Goal: Transaction & Acquisition: Book appointment/travel/reservation

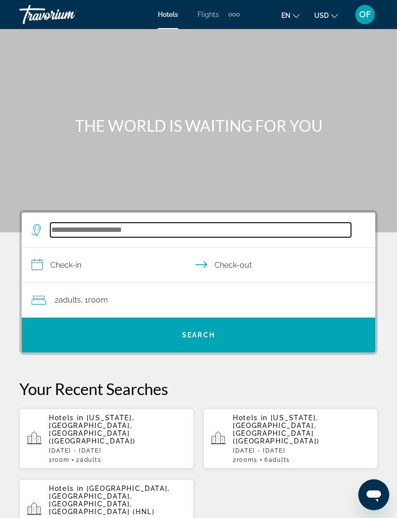
click at [75, 223] on input "Search hotel destination" at bounding box center [200, 230] width 300 height 15
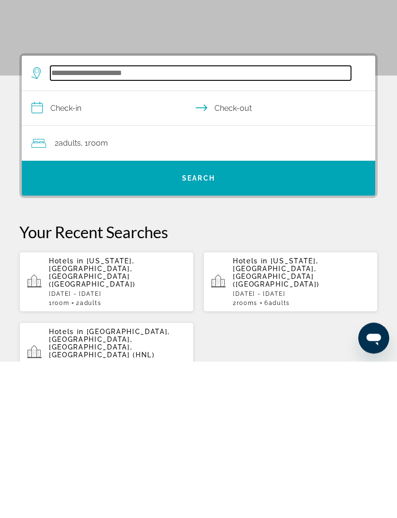
scroll to position [15, 0]
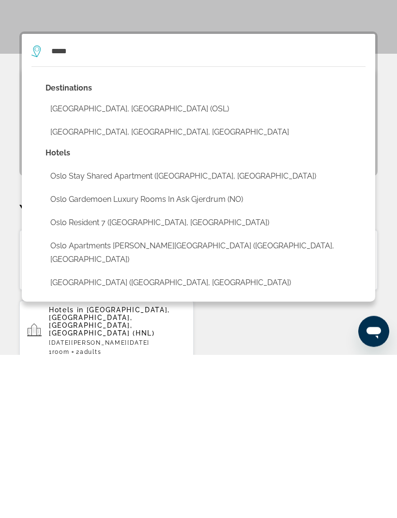
click at [118, 263] on button "[GEOGRAPHIC_DATA], [GEOGRAPHIC_DATA] (OSL)" at bounding box center [205, 272] width 320 height 18
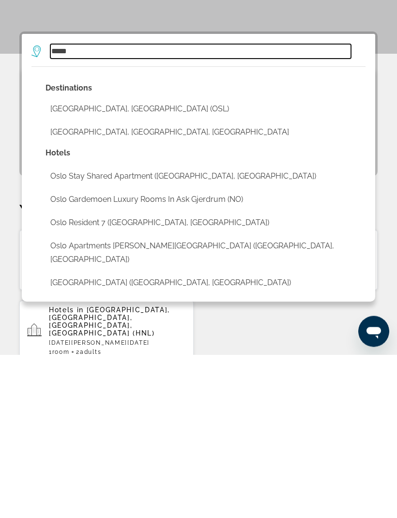
type input "**********"
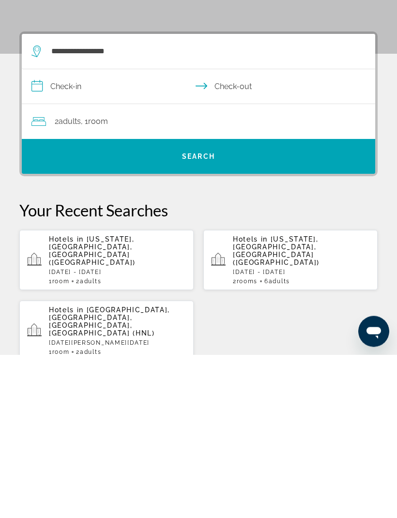
click at [71, 280] on span "Adults" at bounding box center [70, 284] width 22 height 9
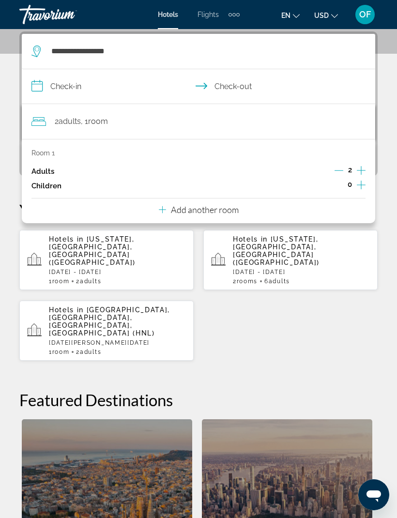
click at [74, 126] on span "2 Adult Adults" at bounding box center [68, 122] width 26 height 14
click at [226, 204] on p "Add another room" at bounding box center [205, 209] width 68 height 11
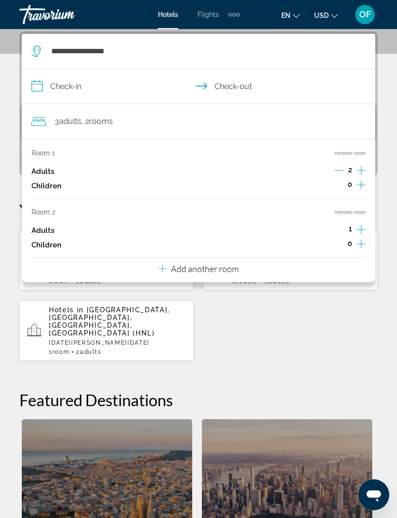
click at [360, 224] on icon "Increment adults" at bounding box center [361, 229] width 9 height 12
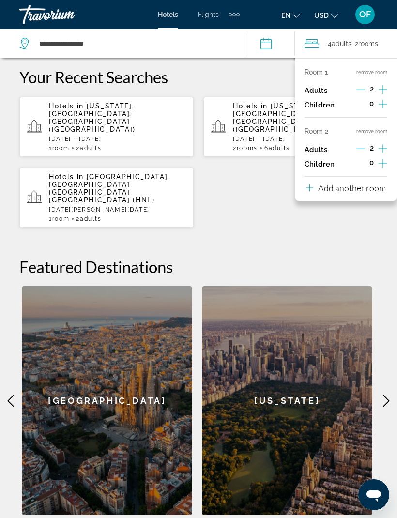
scroll to position [312, 0]
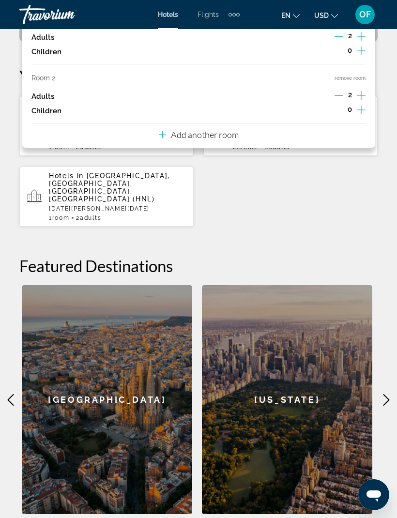
click at [279, 194] on div "**********" at bounding box center [198, 205] width 397 height 616
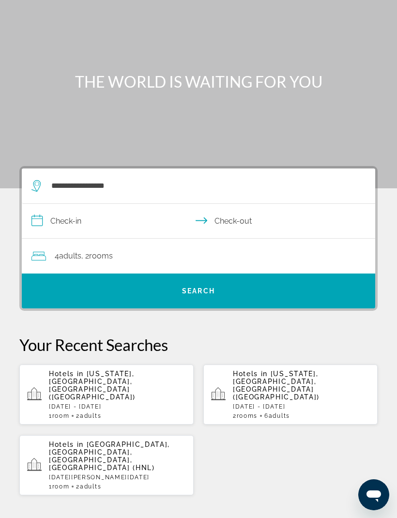
scroll to position [0, 0]
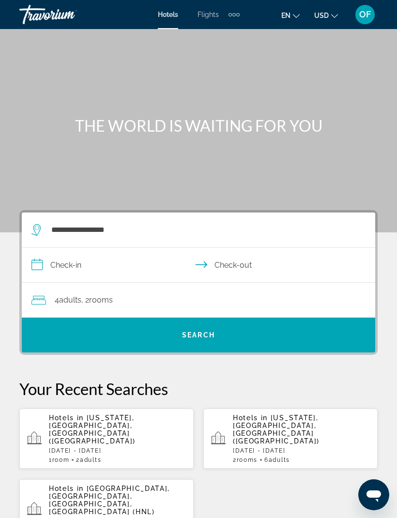
click at [82, 259] on input "**********" at bounding box center [200, 266] width 357 height 37
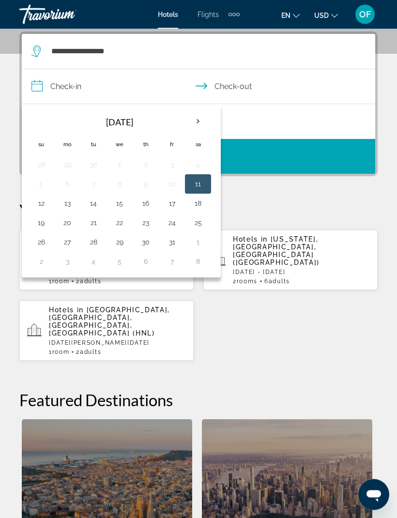
scroll to position [178, 0]
click at [200, 116] on th "Next month" at bounding box center [198, 121] width 26 height 21
click at [200, 114] on th "Next month" at bounding box center [198, 121] width 26 height 21
click at [199, 117] on th "Next month" at bounding box center [198, 121] width 26 height 21
click at [201, 119] on th "Next month" at bounding box center [198, 121] width 26 height 21
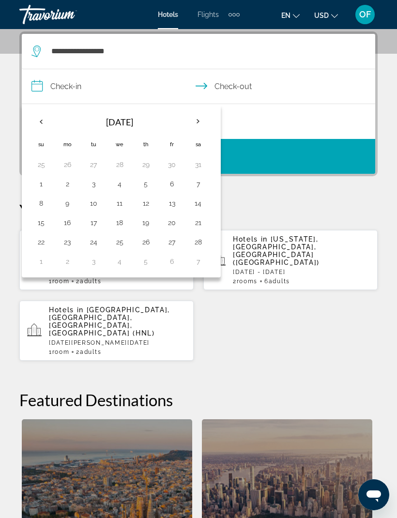
click at [202, 123] on th "Next month" at bounding box center [198, 121] width 26 height 21
click at [206, 123] on th "Next month" at bounding box center [198, 121] width 26 height 21
click at [200, 121] on th "Next month" at bounding box center [198, 121] width 26 height 21
click at [63, 220] on button "18" at bounding box center [66, 223] width 15 height 14
click at [119, 222] on button "20" at bounding box center [119, 223] width 15 height 14
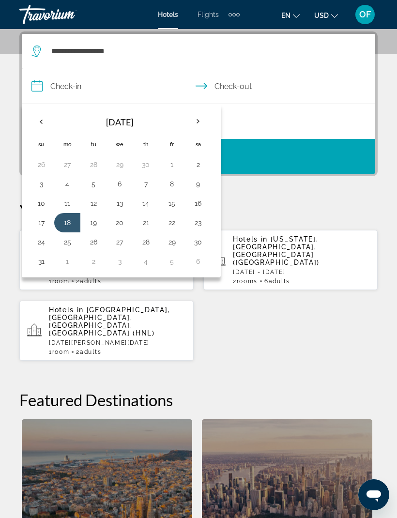
type input "**********"
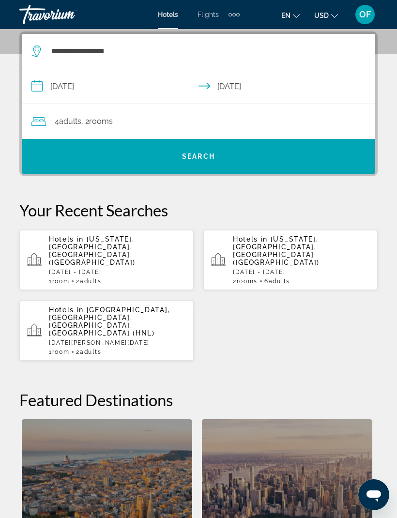
click at [209, 157] on span "Search" at bounding box center [198, 156] width 33 height 8
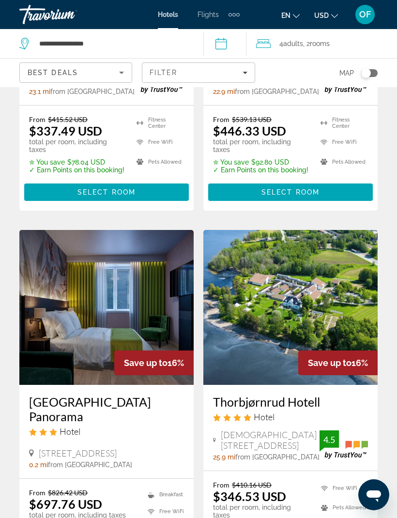
scroll to position [603, 0]
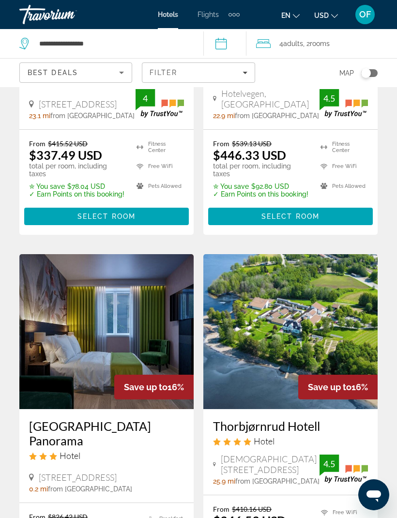
click at [286, 12] on span "en" at bounding box center [285, 16] width 9 height 8
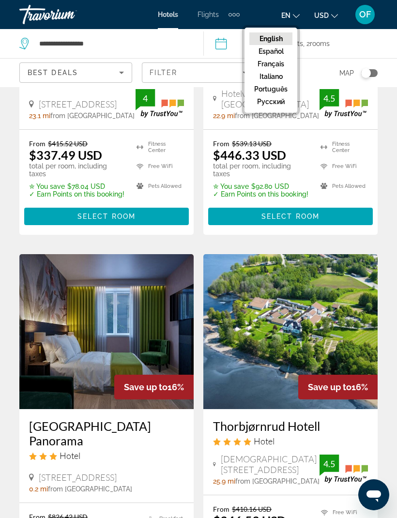
click at [283, 100] on button "русский" at bounding box center [270, 101] width 43 height 13
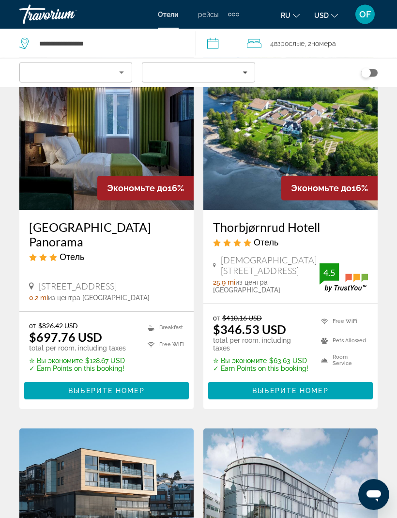
scroll to position [811, 0]
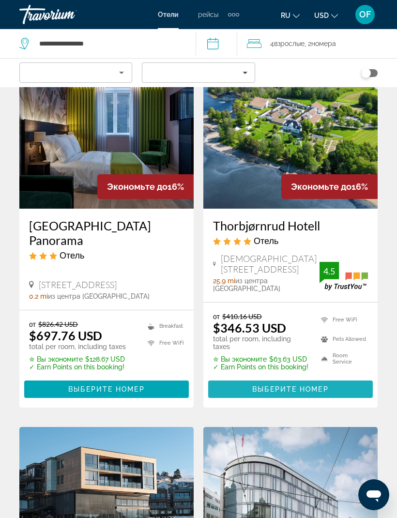
click at [313, 385] on span "Выберите номер" at bounding box center [290, 389] width 76 height 8
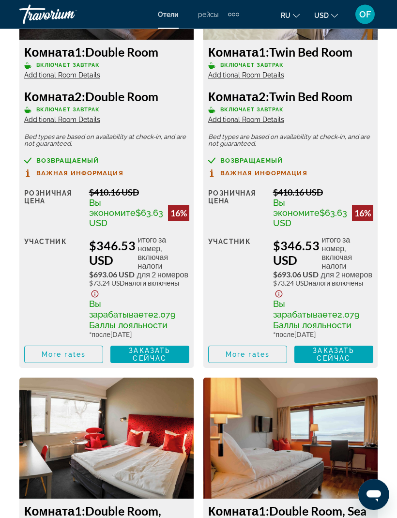
scroll to position [1803, 0]
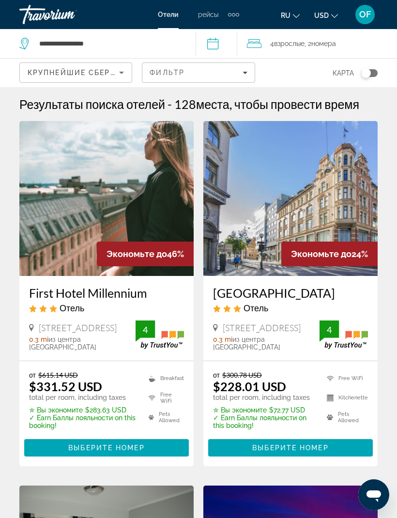
click at [349, 373] on li "Free WiFi" at bounding box center [345, 378] width 46 height 15
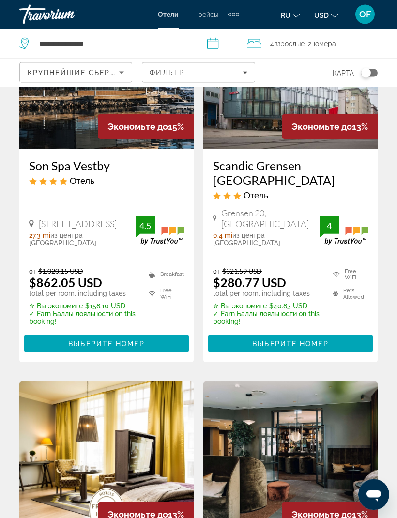
scroll to position [1252, 0]
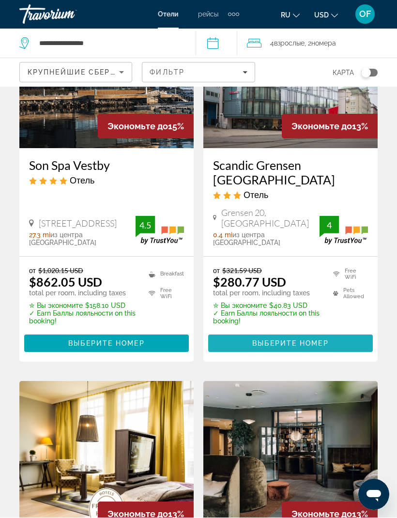
click at [310, 340] on span "Выберите номер" at bounding box center [290, 344] width 76 height 8
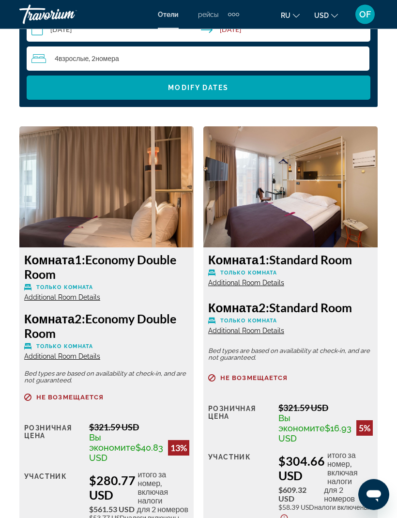
scroll to position [1548, 0]
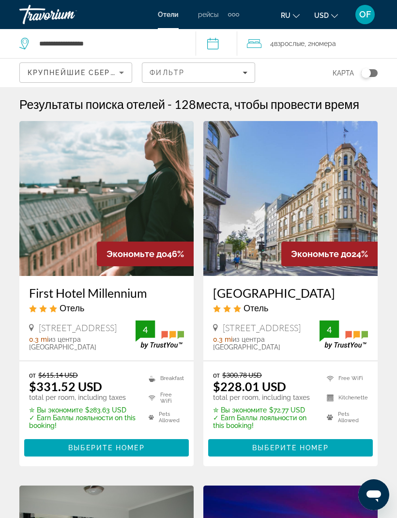
click at [304, 38] on span "4 Взрослый Взрослые" at bounding box center [287, 44] width 34 height 14
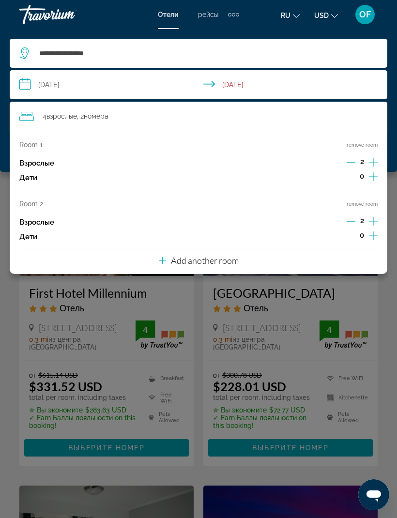
click at [230, 256] on p "Add another room" at bounding box center [205, 260] width 68 height 11
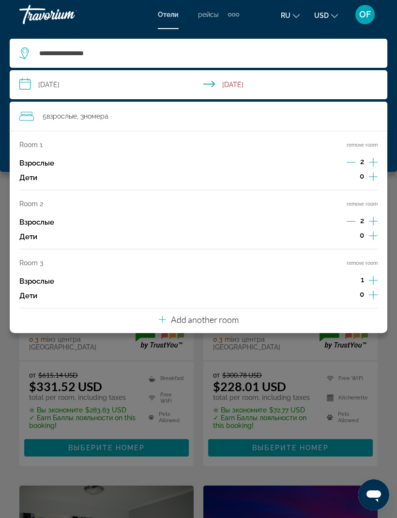
click at [374, 276] on icon "Increment adults" at bounding box center [373, 280] width 9 height 12
click at [231, 314] on p "Add another room" at bounding box center [205, 319] width 68 height 11
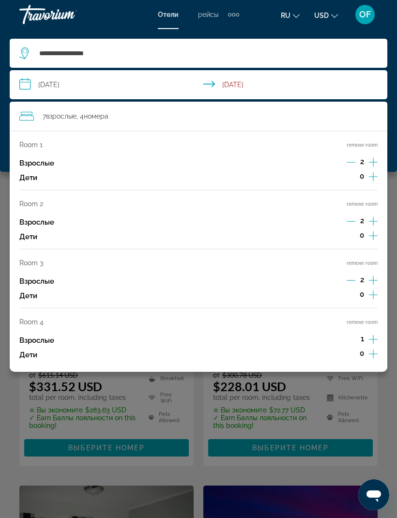
click at [373, 333] on icon "Increment adults" at bounding box center [373, 339] width 9 height 12
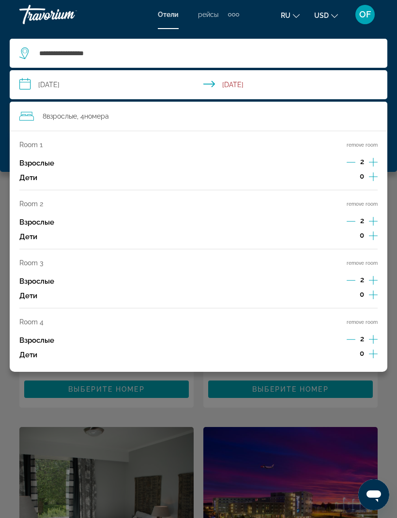
scroll to position [40, 0]
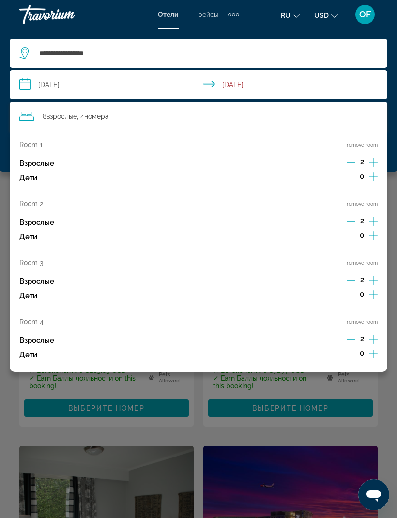
click at [330, 383] on div "Main content" at bounding box center [198, 259] width 397 height 518
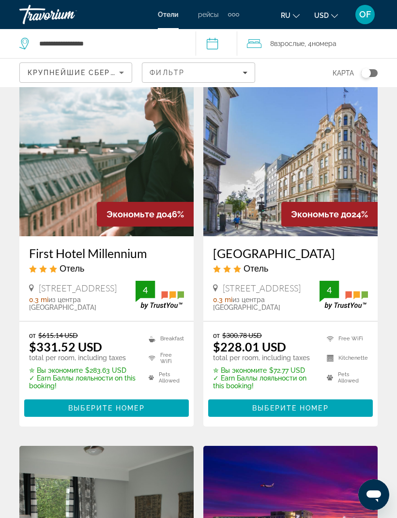
click at [314, 408] on span "Выберите номер" at bounding box center [290, 408] width 76 height 8
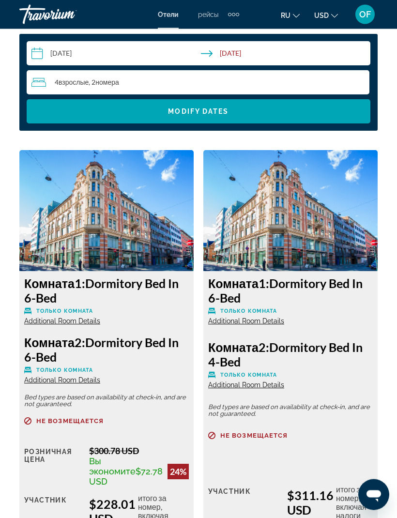
scroll to position [1562, 0]
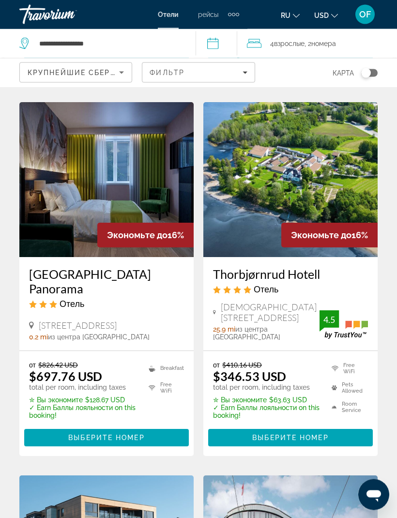
scroll to position [786, 0]
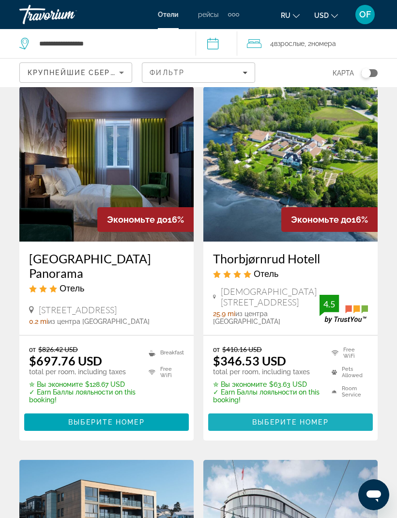
click at [317, 418] on span "Выберите номер" at bounding box center [290, 422] width 76 height 8
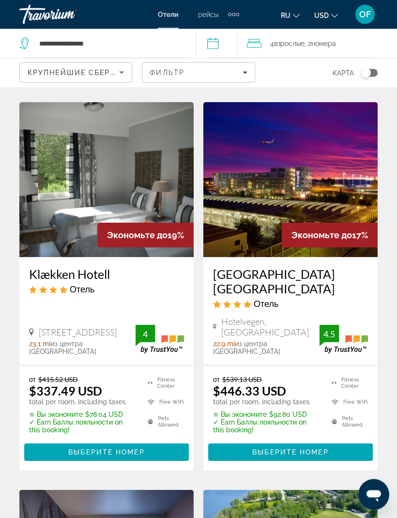
scroll to position [383, 0]
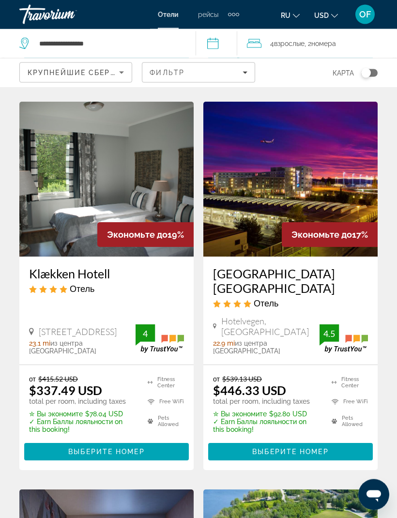
click at [185, 74] on div "Фильтр" at bounding box center [197, 73] width 97 height 8
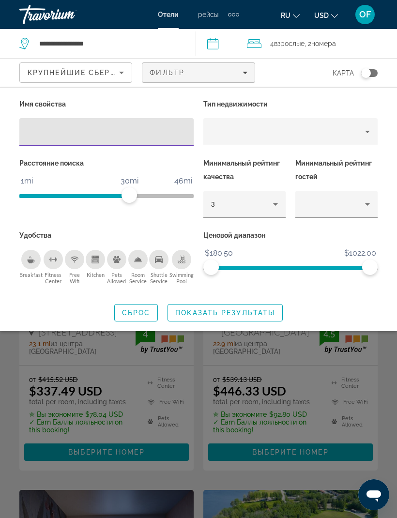
click at [20, 174] on span "1mi" at bounding box center [26, 181] width 15 height 15
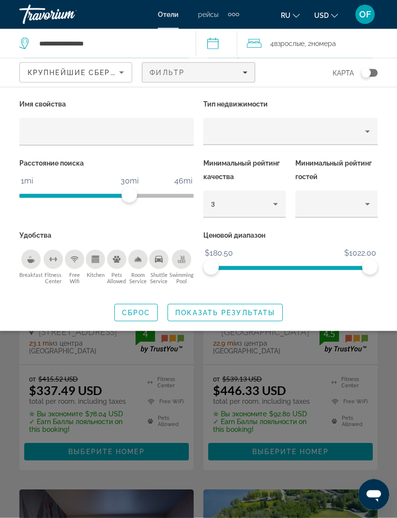
scroll to position [384, 0]
click at [173, 221] on div "Расстояние поиска 1mi 46mi 30mi" at bounding box center [107, 192] width 184 height 72
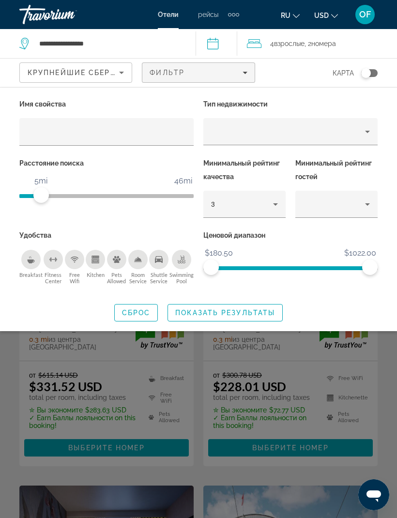
click at [212, 77] on span "Filters" at bounding box center [198, 72] width 112 height 23
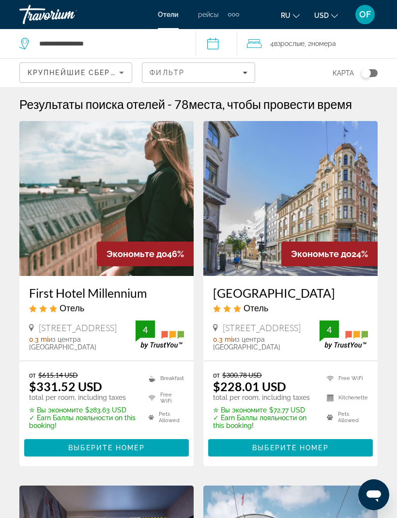
click at [294, 43] on span "Взрослые" at bounding box center [289, 44] width 30 height 8
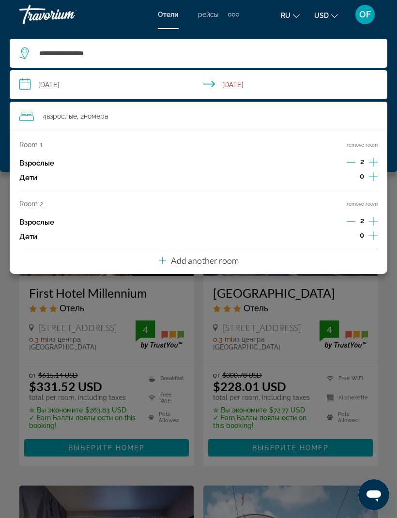
click at [235, 257] on p "Add another room" at bounding box center [205, 260] width 68 height 11
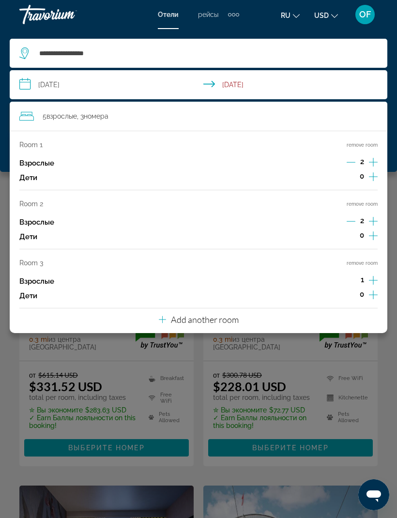
click at [376, 274] on icon "Increment adults" at bounding box center [373, 280] width 9 height 12
click at [226, 314] on p "Add another room" at bounding box center [205, 319] width 68 height 11
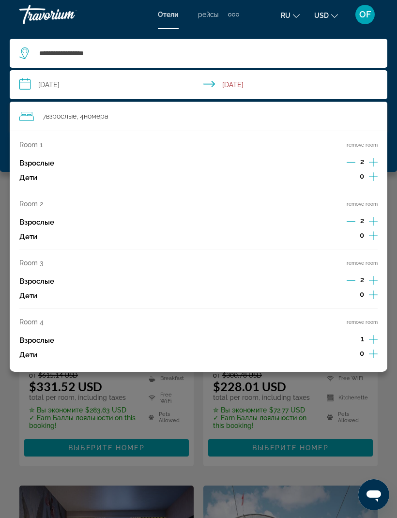
click at [371, 333] on icon "Increment adults" at bounding box center [373, 339] width 9 height 12
click at [327, 375] on div "Main content" at bounding box center [198, 259] width 397 height 518
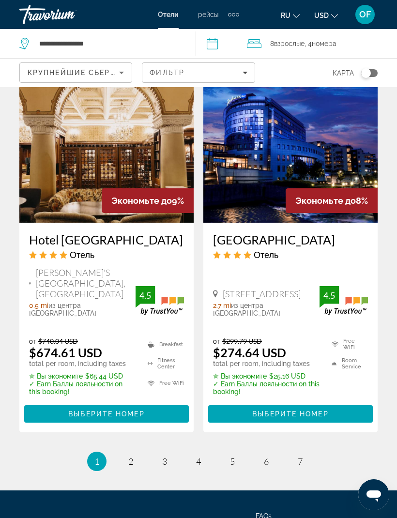
scroll to position [1935, 0]
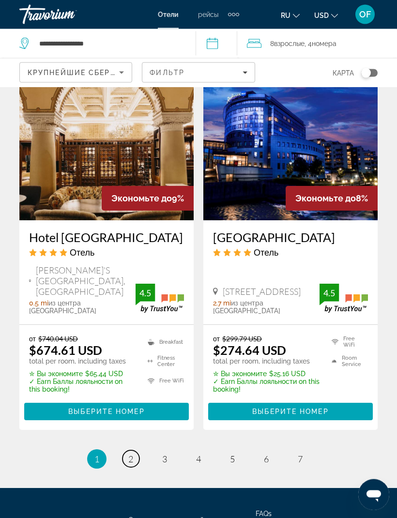
click at [131, 450] on link "page 2" at bounding box center [130, 458] width 17 height 17
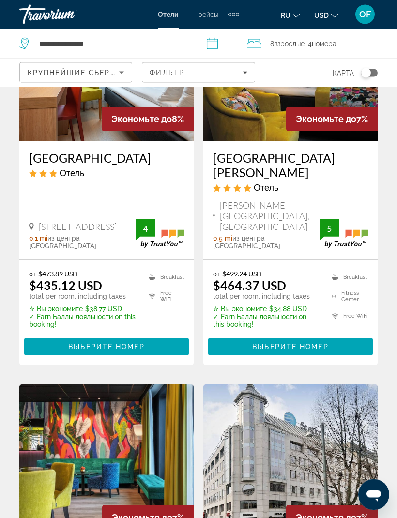
scroll to position [135, 0]
click at [147, 335] on span "Main content" at bounding box center [106, 346] width 164 height 23
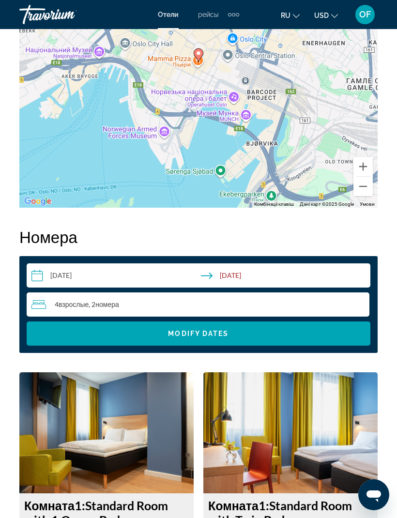
scroll to position [1348, 0]
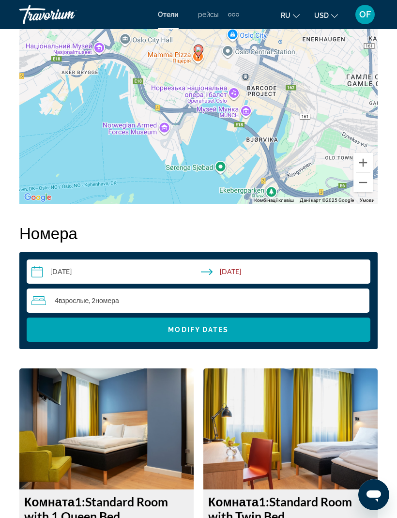
click at [111, 304] on span "номера" at bounding box center [107, 300] width 24 height 8
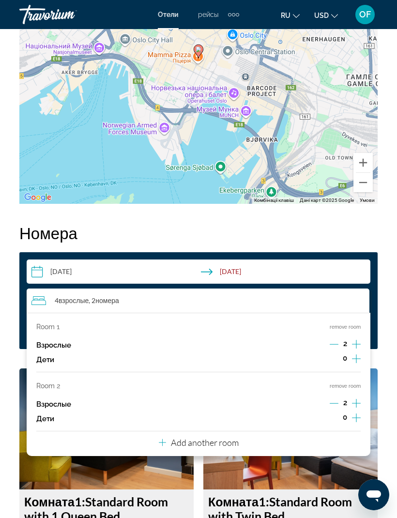
click at [231, 438] on div "Add another room" at bounding box center [199, 442] width 80 height 12
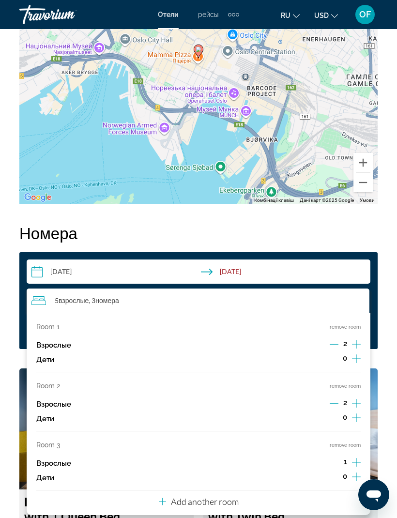
click at [356, 448] on button "remove room" at bounding box center [344, 445] width 31 height 6
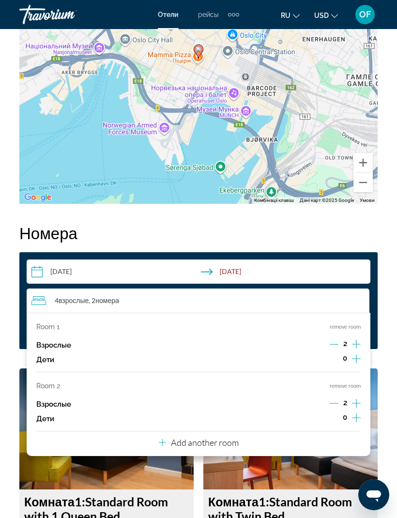
click at [233, 434] on button "Add another room" at bounding box center [199, 441] width 80 height 20
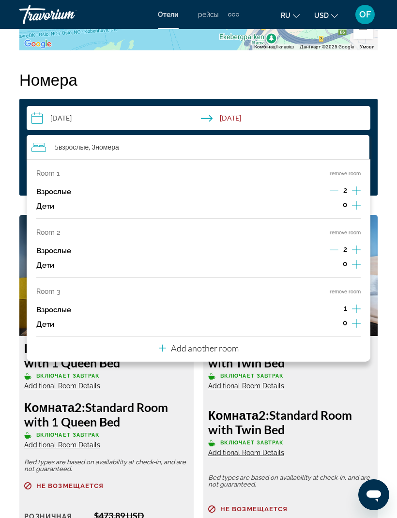
scroll to position [1498, 0]
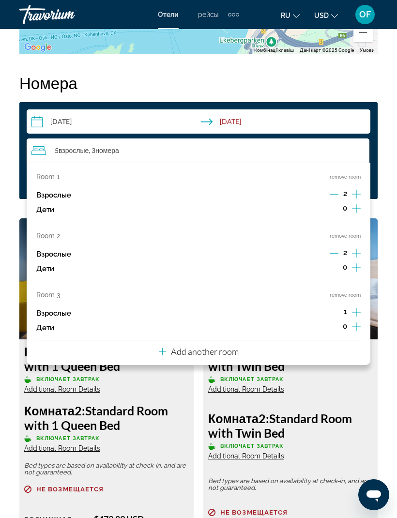
click at [358, 309] on icon "Increment adults" at bounding box center [356, 312] width 9 height 12
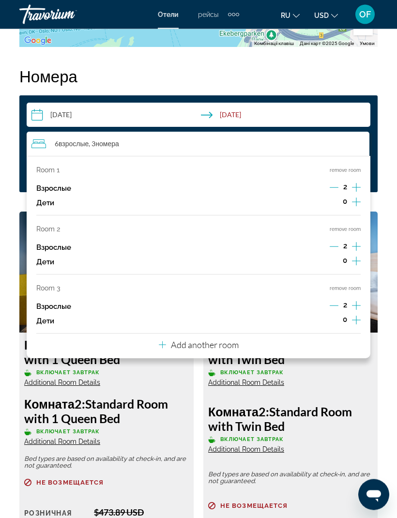
scroll to position [1505, 0]
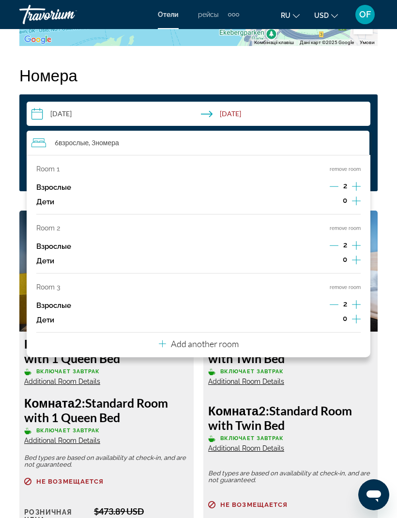
click at [233, 342] on p "Add another room" at bounding box center [205, 343] width 68 height 11
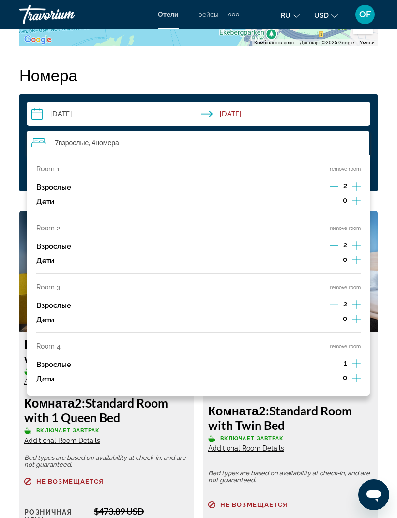
click at [359, 361] on icon "Increment adults" at bounding box center [356, 363] width 9 height 12
click at [332, 423] on h3 "Комната 2: Standard Room with Twin Bed" at bounding box center [290, 417] width 164 height 29
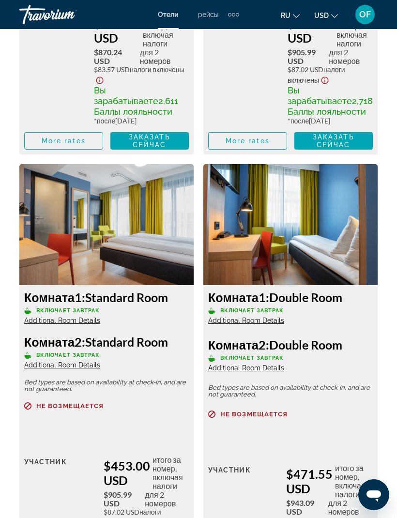
scroll to position [2036, 0]
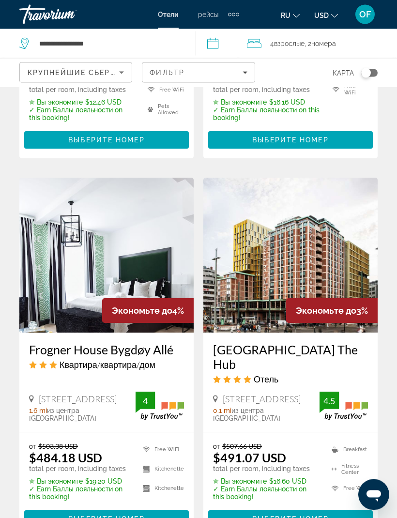
scroll to position [1872, 0]
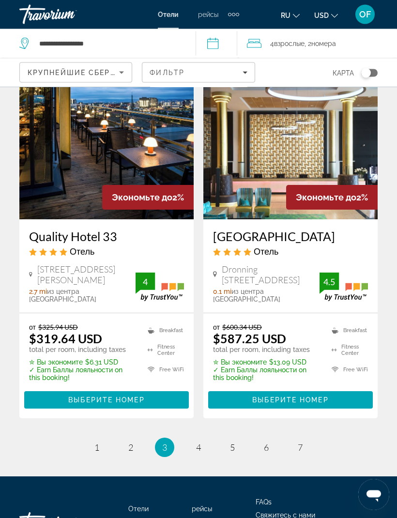
scroll to position [1917, 0]
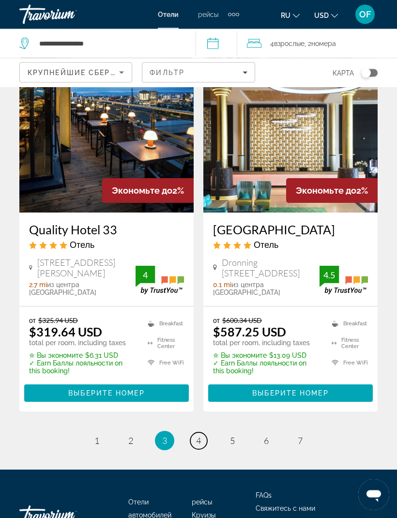
click at [198, 435] on span "4" at bounding box center [198, 440] width 5 height 11
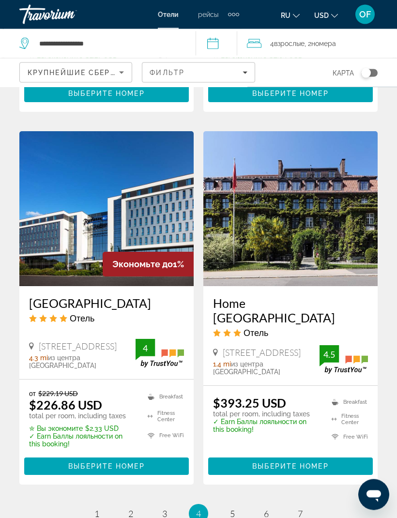
scroll to position [1959, 0]
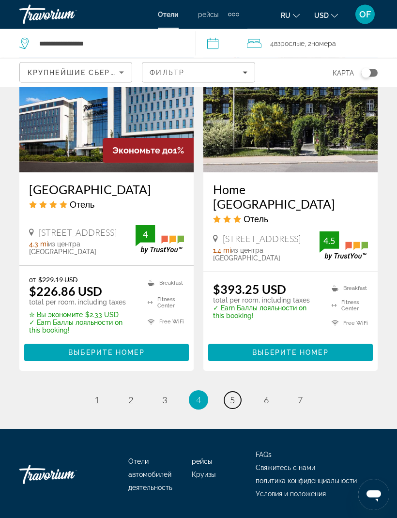
click at [226, 400] on link "page 5" at bounding box center [232, 400] width 17 height 17
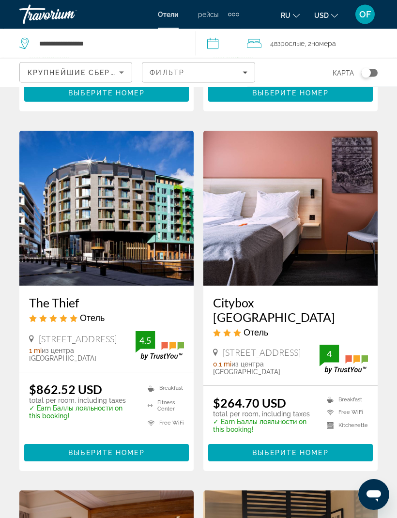
scroll to position [1133, 0]
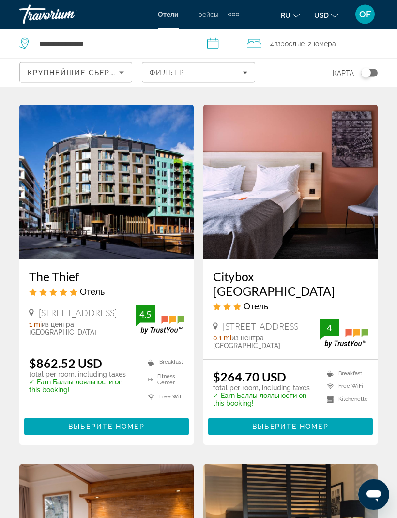
click at [315, 423] on span "Выберите номер" at bounding box center [290, 427] width 76 height 8
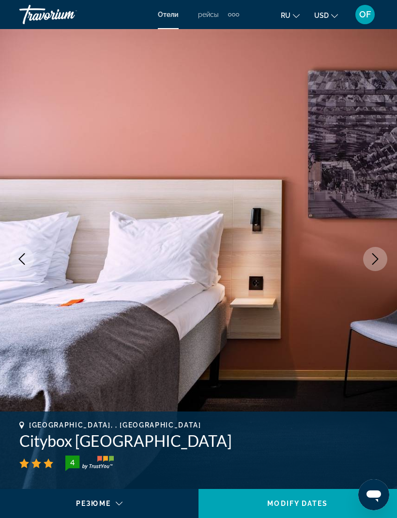
click at [238, 12] on div "Extra navigation items" at bounding box center [233, 14] width 11 height 15
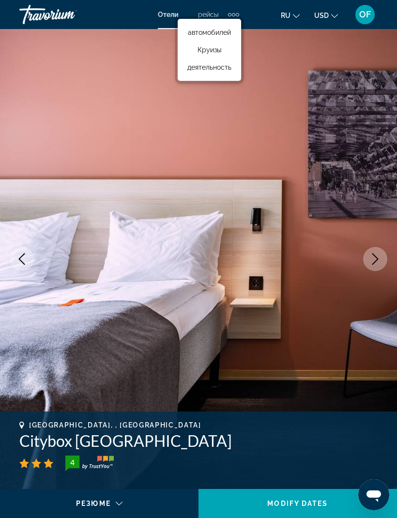
click at [333, 301] on img "Main content" at bounding box center [198, 259] width 397 height 460
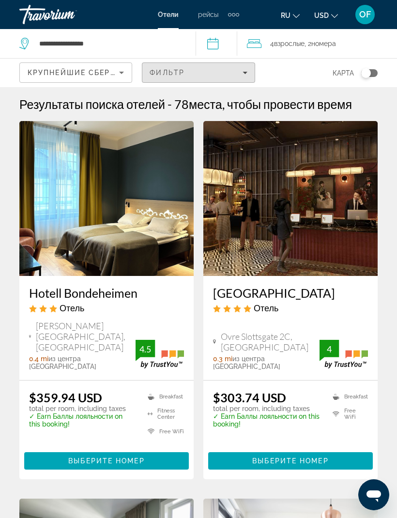
click at [162, 61] on span "Filters" at bounding box center [198, 72] width 112 height 23
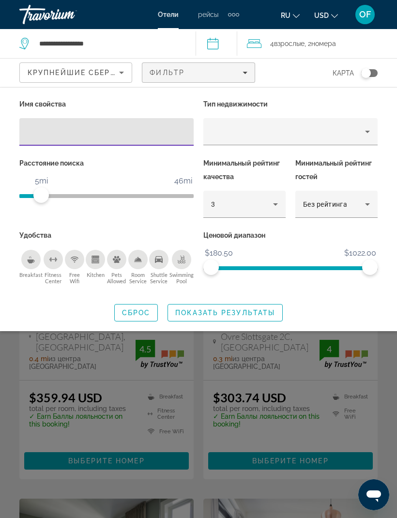
click at [241, 65] on span "Filters" at bounding box center [198, 72] width 112 height 23
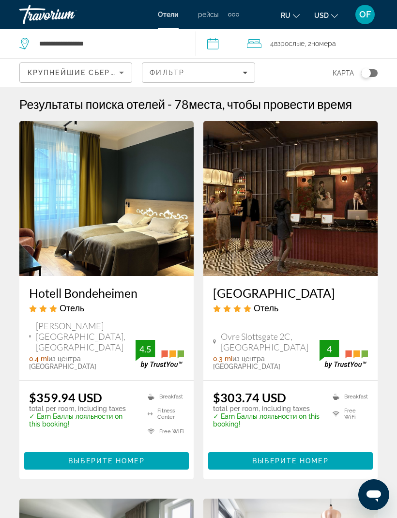
click at [233, 72] on div "Фильтр" at bounding box center [197, 73] width 97 height 8
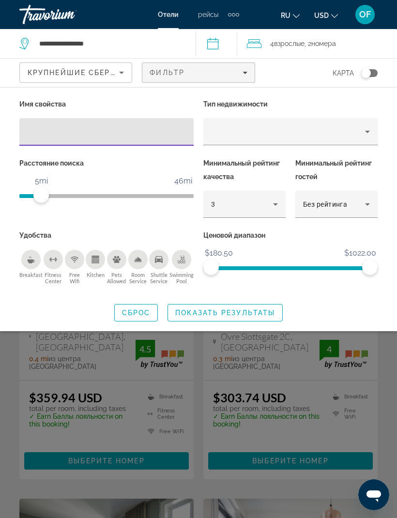
click at [30, 255] on icon "Breakfast" at bounding box center [31, 259] width 8 height 8
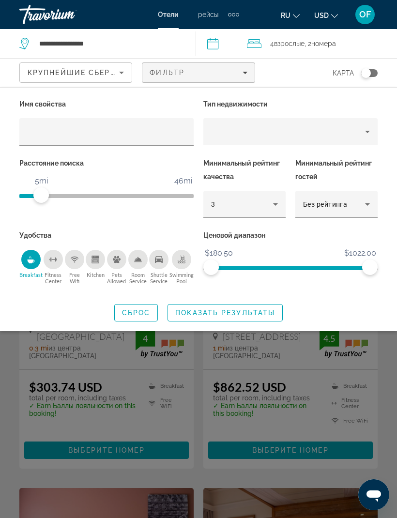
click at [276, 202] on icon "Hotel Filters" at bounding box center [275, 204] width 12 height 12
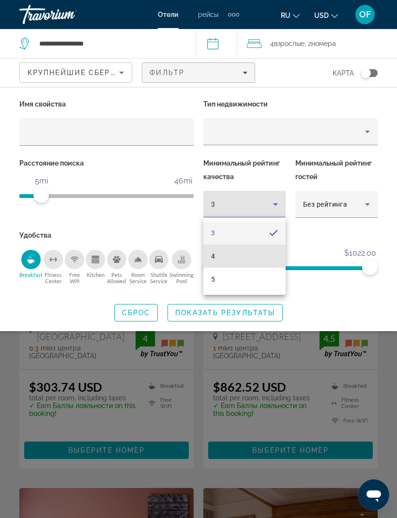
click at [233, 256] on mat-option "4" at bounding box center [244, 255] width 82 height 23
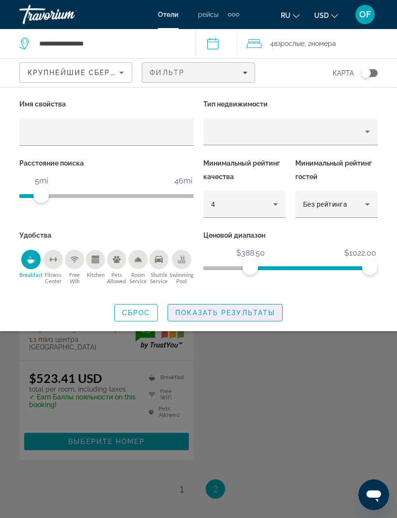
click at [255, 311] on span "Показать результаты" at bounding box center [225, 313] width 100 height 8
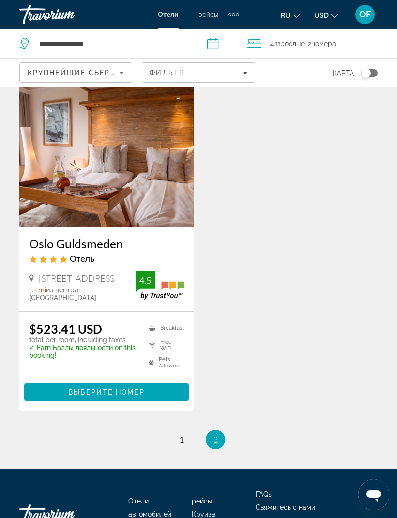
scroll to position [87, 0]
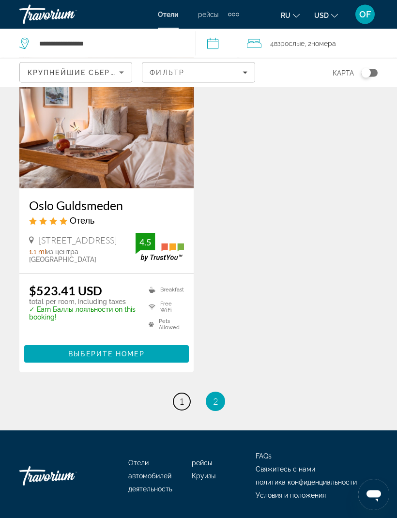
click at [174, 398] on link "page 1" at bounding box center [181, 401] width 17 height 17
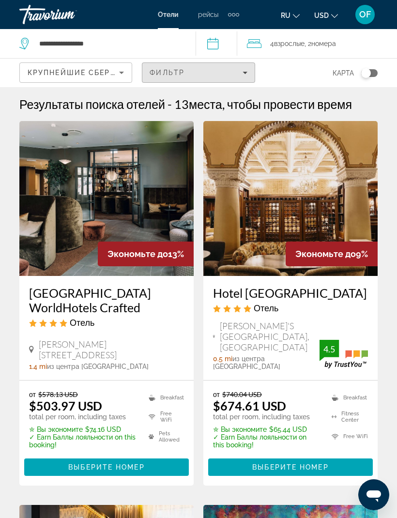
click at [192, 74] on div "Фильтр" at bounding box center [197, 73] width 97 height 8
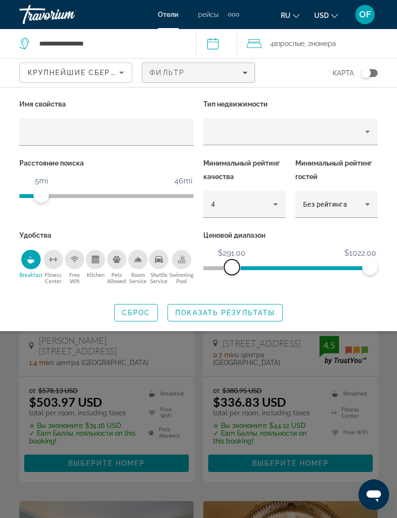
click at [230, 272] on span "ngx-slider" at bounding box center [231, 266] width 15 height 15
click at [219, 273] on span "ngx-slider" at bounding box center [221, 266] width 15 height 15
click at [223, 268] on span "ngx-slider" at bounding box center [290, 268] width 159 height 4
click at [260, 313] on span "Показать результаты" at bounding box center [225, 313] width 100 height 8
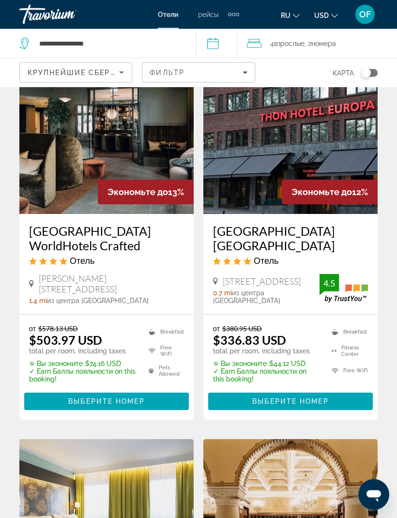
scroll to position [61, 0]
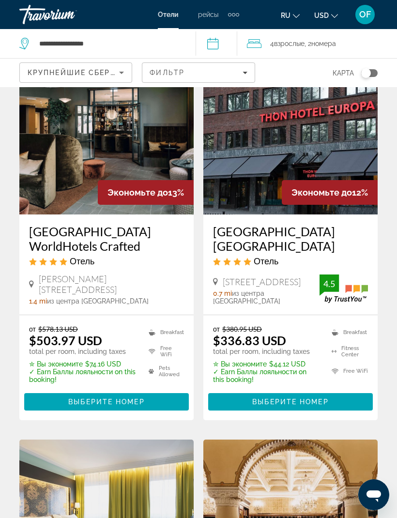
click at [318, 390] on span "Main content" at bounding box center [290, 401] width 164 height 23
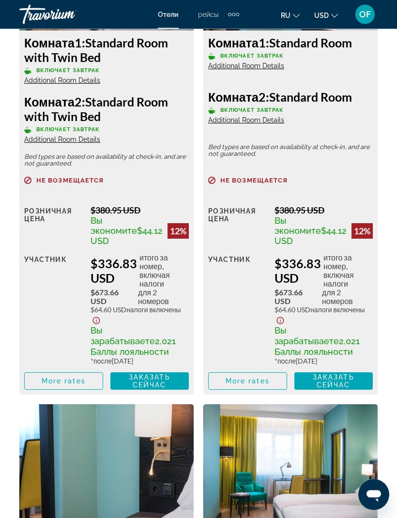
scroll to position [1812, 0]
click at [366, 448] on img "Main content" at bounding box center [290, 464] width 174 height 121
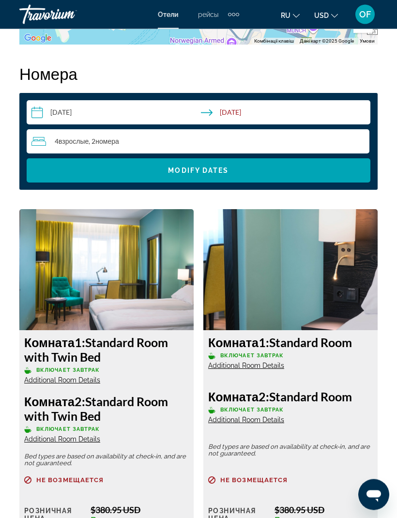
scroll to position [1494, 0]
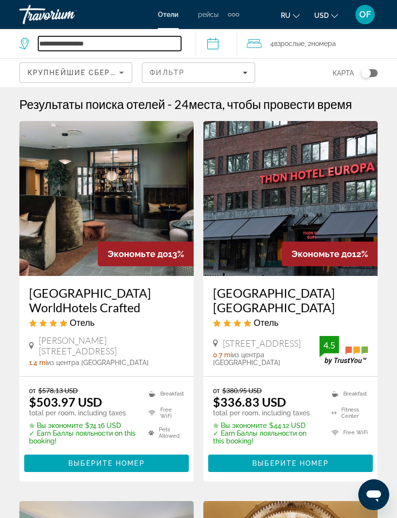
click at [103, 36] on input "**********" at bounding box center [109, 43] width 143 height 15
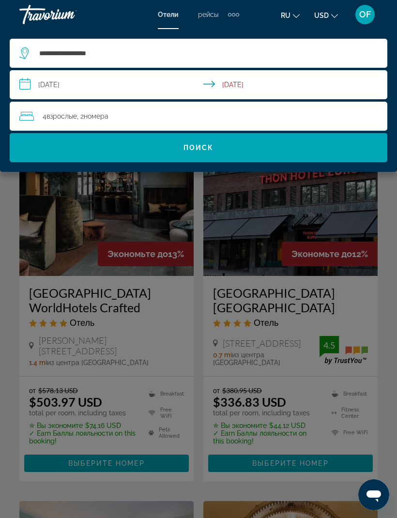
click at [134, 35] on div "**********" at bounding box center [198, 100] width 397 height 143
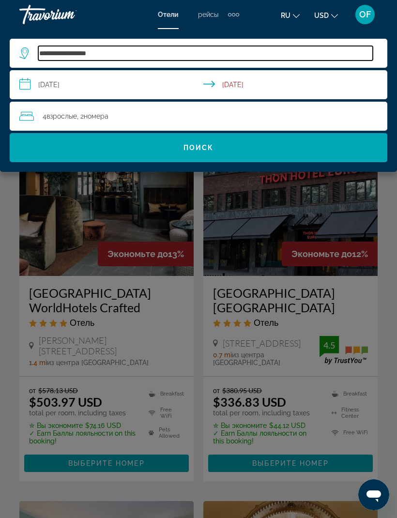
click at [119, 49] on input "**********" at bounding box center [205, 53] width 334 height 15
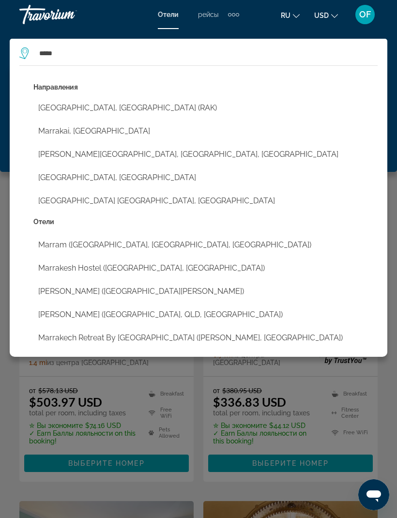
click at [124, 109] on button "[GEOGRAPHIC_DATA], [GEOGRAPHIC_DATA] (RAK)" at bounding box center [205, 108] width 344 height 18
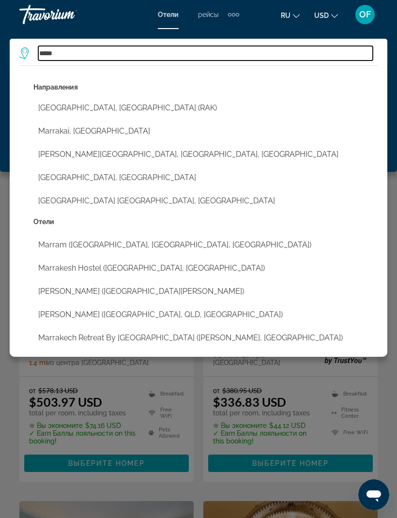
type input "**********"
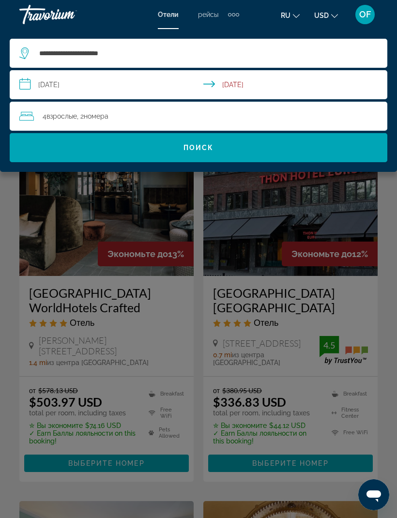
click at [90, 83] on input "**********" at bounding box center [200, 86] width 381 height 32
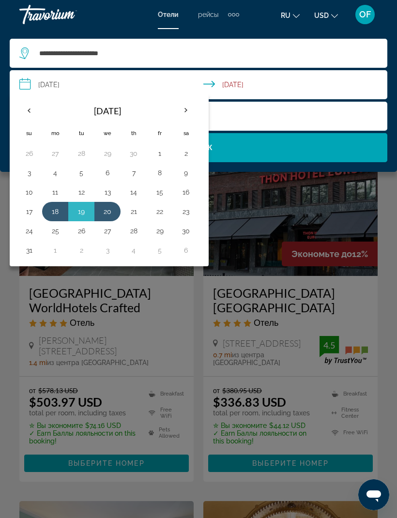
click at [210, 89] on input "**********" at bounding box center [200, 86] width 381 height 32
click at [206, 84] on input "**********" at bounding box center [200, 86] width 381 height 32
click at [196, 166] on td "9" at bounding box center [186, 172] width 26 height 19
click at [186, 112] on th "Next month" at bounding box center [186, 110] width 26 height 21
click at [192, 109] on th "Next month" at bounding box center [186, 110] width 26 height 21
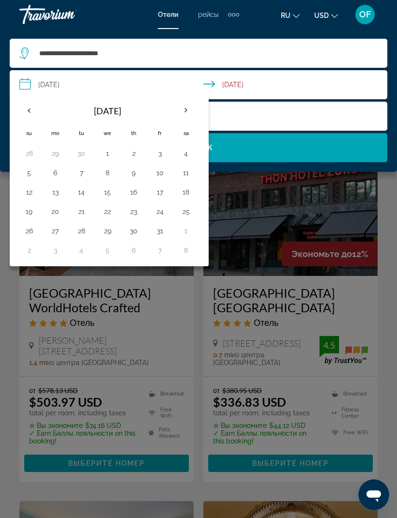
click at [185, 112] on th "Next month" at bounding box center [186, 110] width 26 height 21
click at [187, 105] on th "Next month" at bounding box center [186, 110] width 26 height 21
click at [190, 108] on th "Next month" at bounding box center [186, 110] width 26 height 21
click at [137, 149] on button "1" at bounding box center [133, 154] width 15 height 14
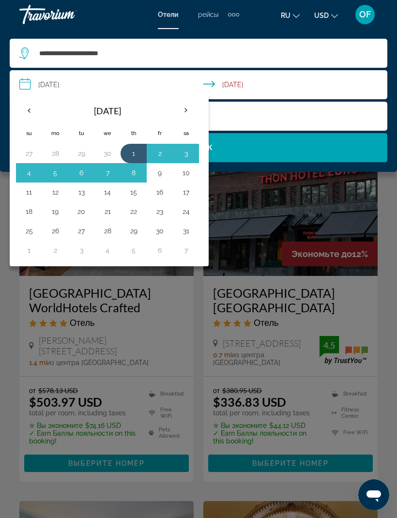
click at [149, 173] on td "9" at bounding box center [160, 172] width 26 height 19
click at [269, 239] on div "Main content" at bounding box center [198, 259] width 397 height 518
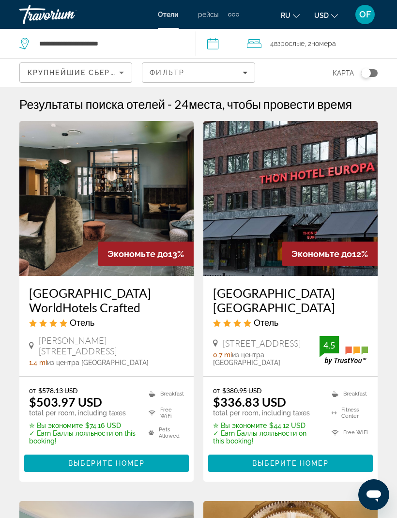
click at [109, 72] on span "Крупнейшие сбережения" at bounding box center [87, 73] width 118 height 8
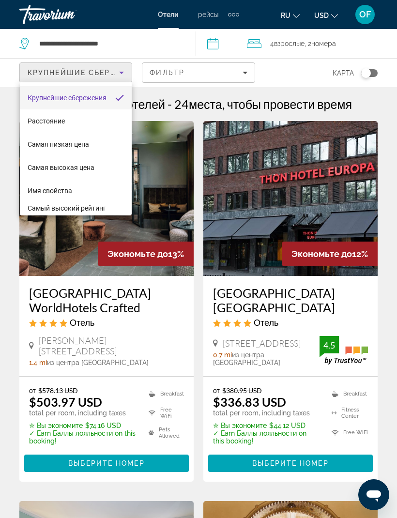
click at [182, 164] on div at bounding box center [198, 259] width 397 height 518
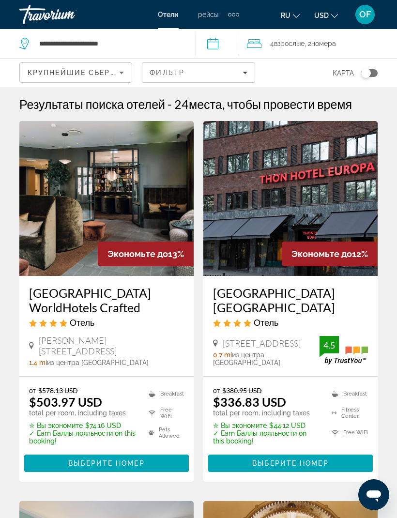
click at [105, 78] on div "Крупнейшие сбережения" at bounding box center [73, 73] width 91 height 12
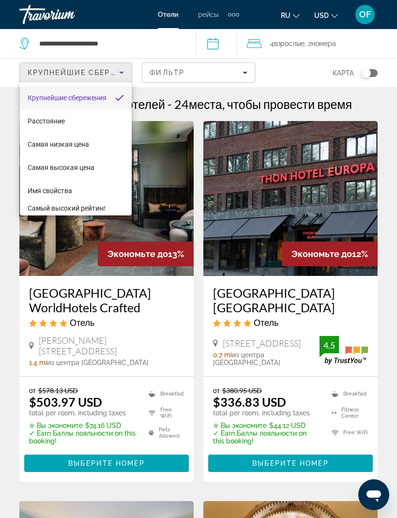
click at [186, 63] on div at bounding box center [198, 259] width 397 height 518
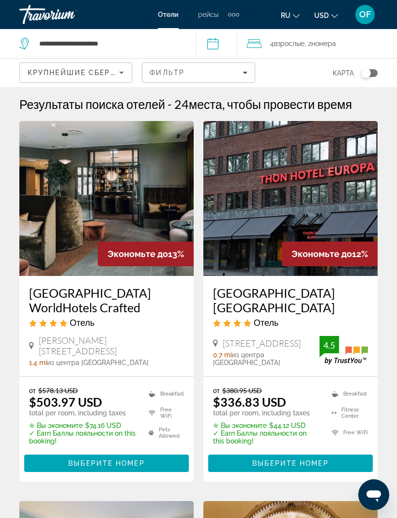
click at [186, 74] on div "Фильтр" at bounding box center [197, 73] width 97 height 8
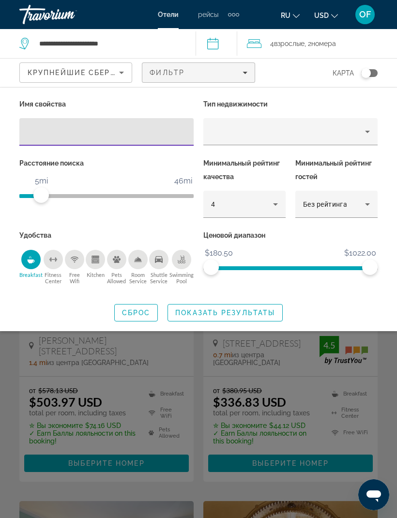
click at [267, 309] on span "Показать результаты" at bounding box center [225, 313] width 100 height 8
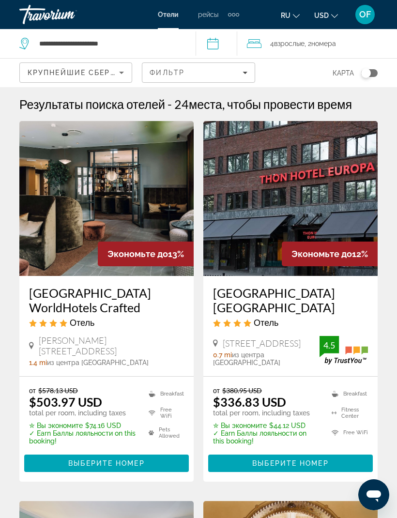
click at [204, 64] on span "Filters" at bounding box center [198, 72] width 112 height 23
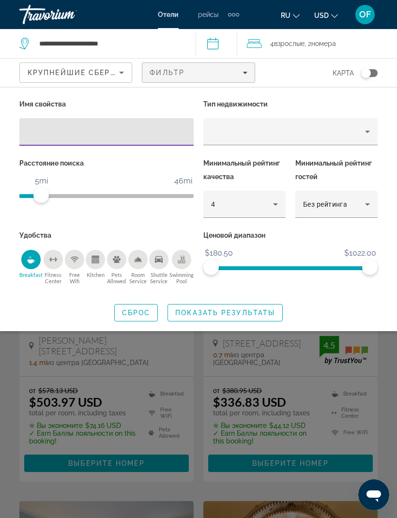
click at [140, 315] on span "Search widget" at bounding box center [136, 312] width 43 height 23
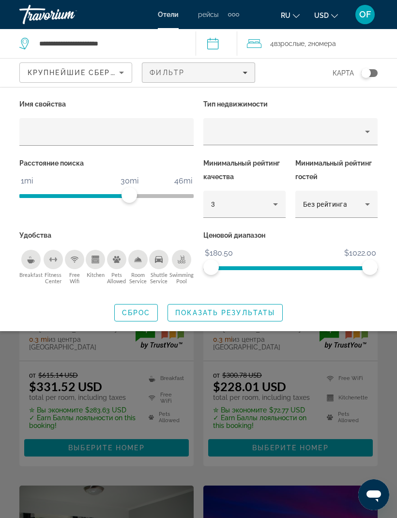
click at [248, 312] on span "Показать результаты" at bounding box center [225, 313] width 100 height 8
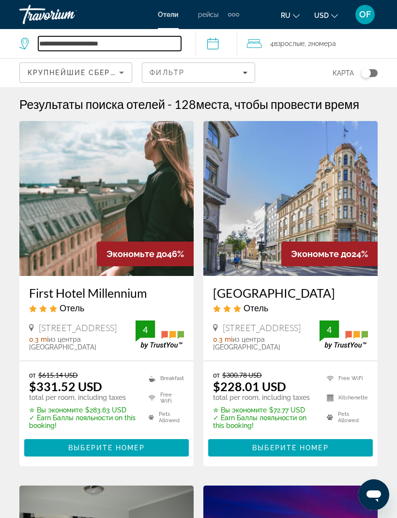
click at [160, 47] on input "**********" at bounding box center [109, 43] width 143 height 15
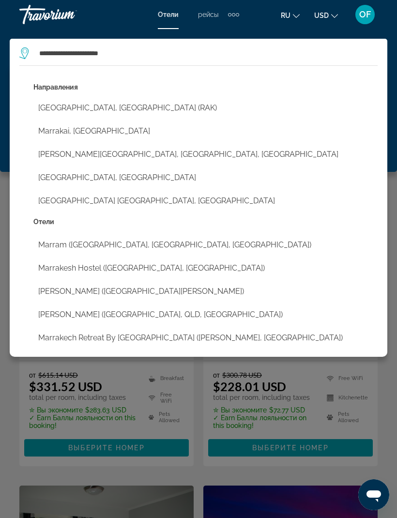
click at [112, 106] on button "[GEOGRAPHIC_DATA], [GEOGRAPHIC_DATA] (RAK)" at bounding box center [205, 108] width 344 height 18
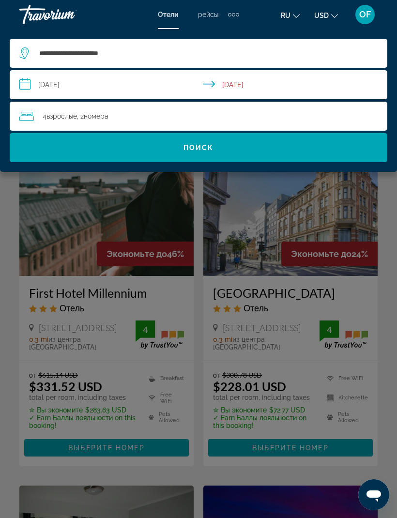
click at [161, 84] on input "**********" at bounding box center [200, 86] width 381 height 32
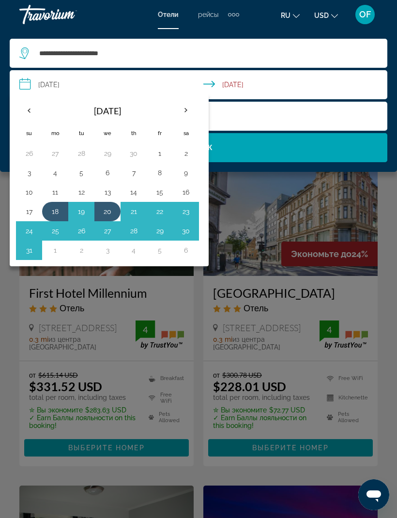
click at [188, 106] on th "Next month" at bounding box center [186, 110] width 26 height 21
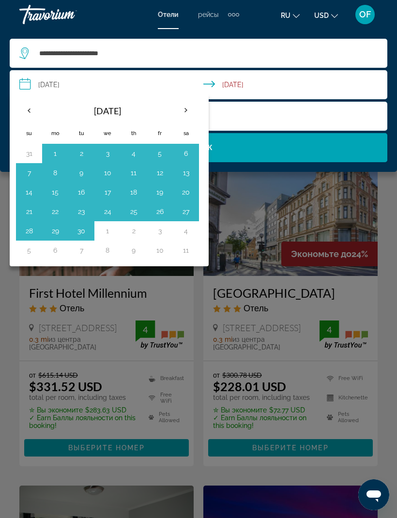
click at [189, 113] on th "Next month" at bounding box center [186, 110] width 26 height 21
click at [192, 111] on th "Next month" at bounding box center [186, 110] width 26 height 21
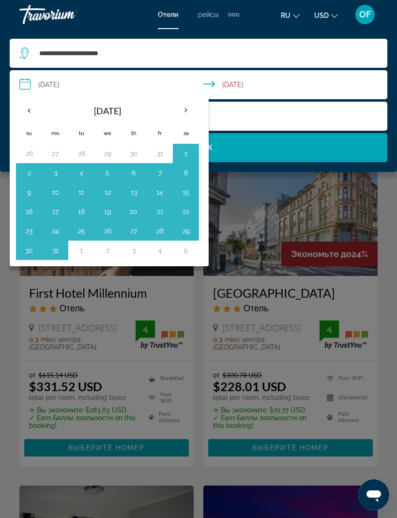
click at [187, 112] on th "Next month" at bounding box center [186, 110] width 26 height 21
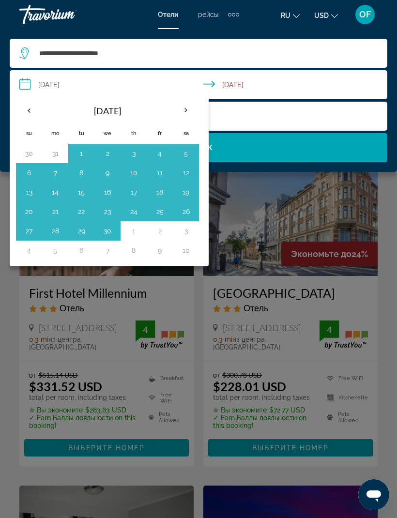
click at [189, 111] on th "Next month" at bounding box center [186, 110] width 26 height 21
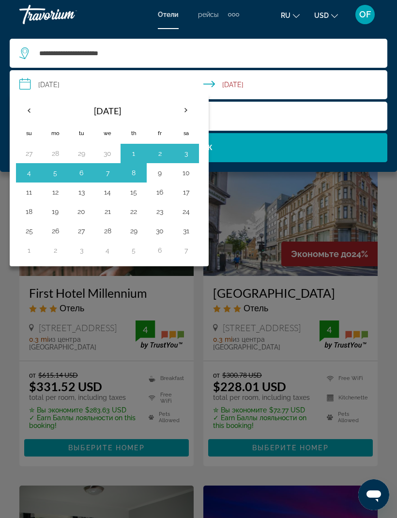
click at [192, 109] on th "Next month" at bounding box center [186, 110] width 26 height 21
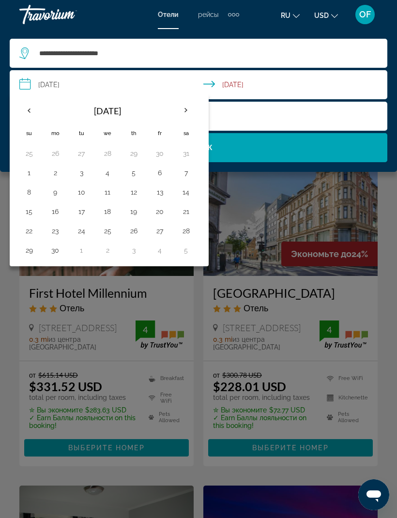
click at [26, 105] on th "Previous month" at bounding box center [29, 110] width 26 height 21
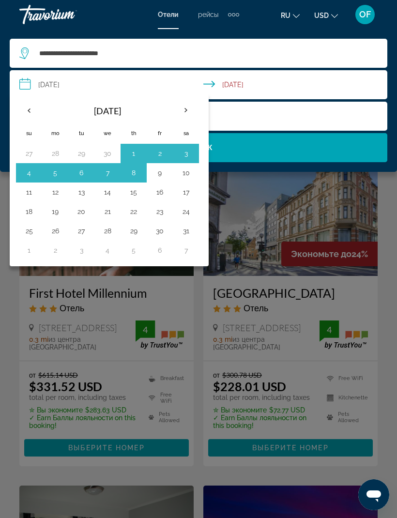
click at [263, 203] on div "Main content" at bounding box center [198, 259] width 397 height 518
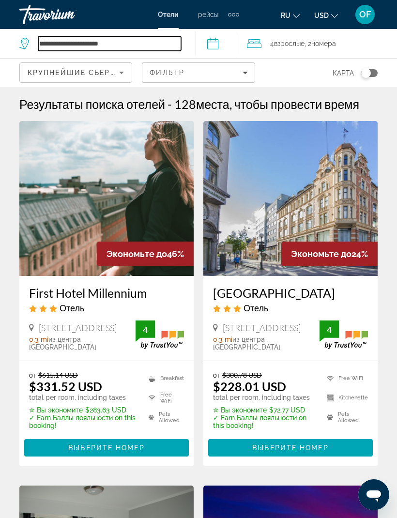
click at [169, 39] on input "**********" at bounding box center [109, 43] width 143 height 15
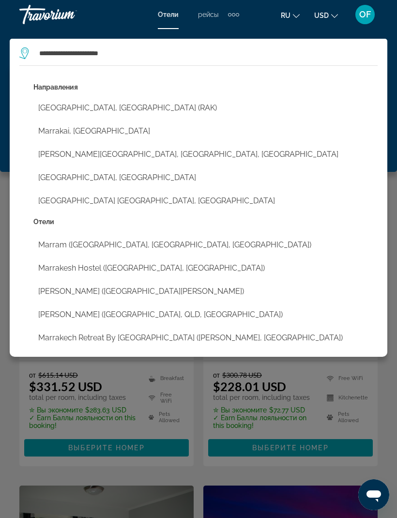
click at [119, 107] on button "[GEOGRAPHIC_DATA], [GEOGRAPHIC_DATA] (RAK)" at bounding box center [205, 108] width 344 height 18
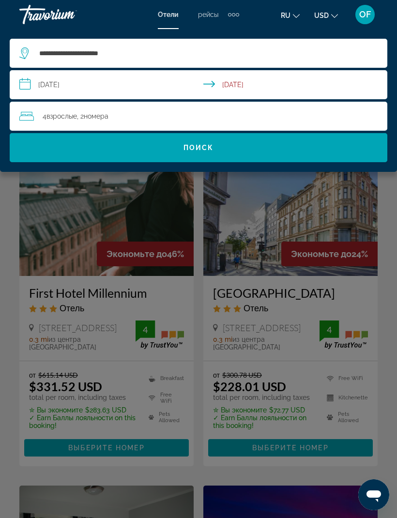
click at [102, 82] on input "**********" at bounding box center [200, 86] width 381 height 32
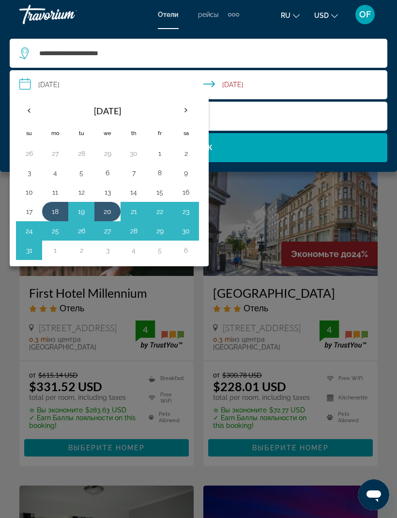
click at [190, 108] on th "Next month" at bounding box center [186, 110] width 26 height 21
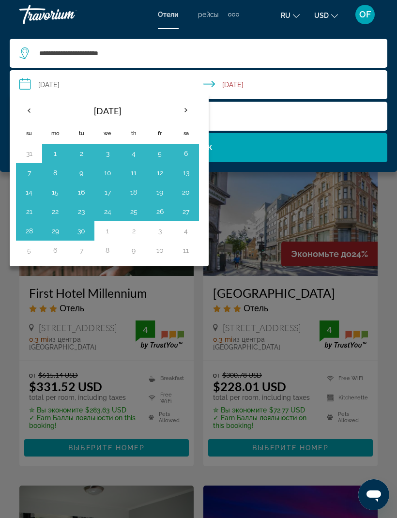
click at [195, 108] on th "Next month" at bounding box center [186, 110] width 26 height 21
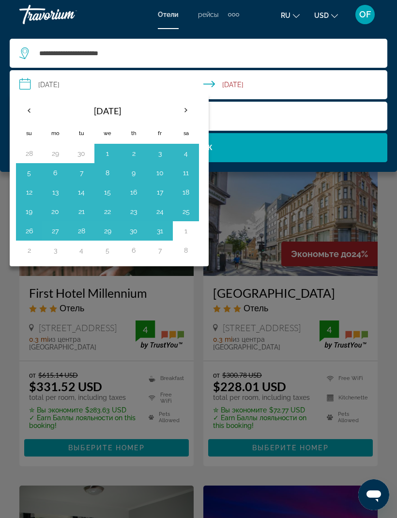
click at [187, 118] on th "Next month" at bounding box center [186, 110] width 26 height 21
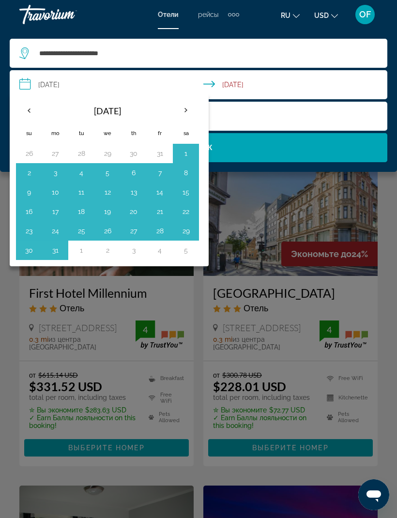
click at [187, 113] on th "Next month" at bounding box center [186, 110] width 26 height 21
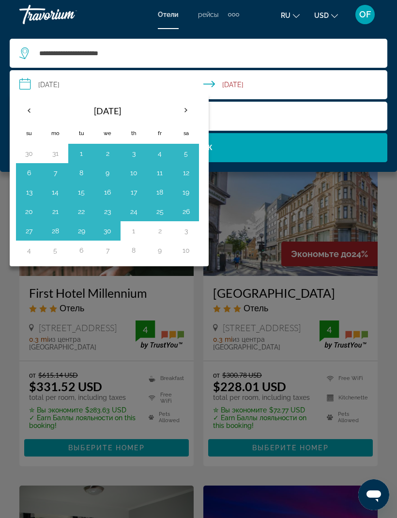
click at [190, 112] on th "Next month" at bounding box center [186, 110] width 26 height 21
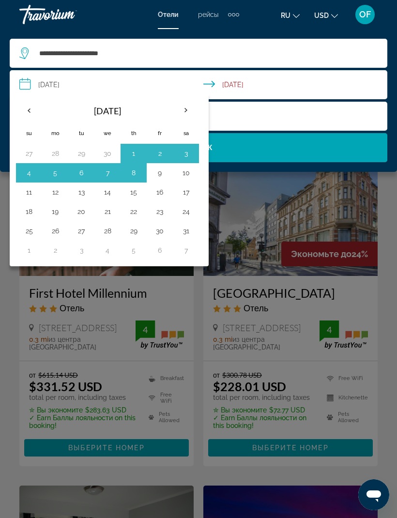
click at [291, 81] on input "**********" at bounding box center [200, 86] width 381 height 32
click at [274, 215] on div "Main content" at bounding box center [198, 259] width 397 height 518
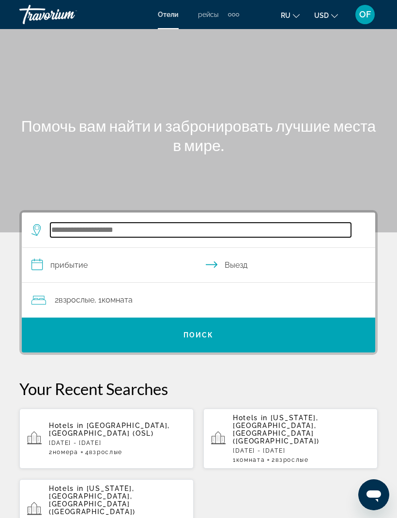
click at [85, 223] on input "Search hotel destination" at bounding box center [200, 230] width 300 height 15
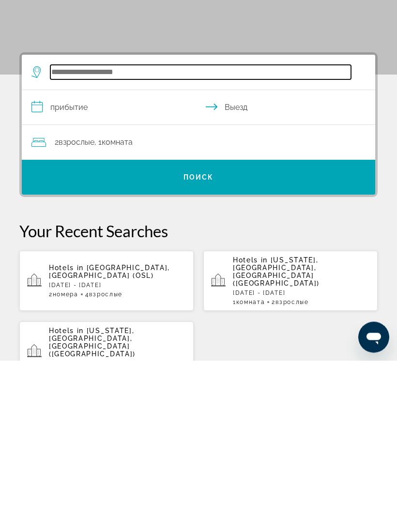
scroll to position [15, 0]
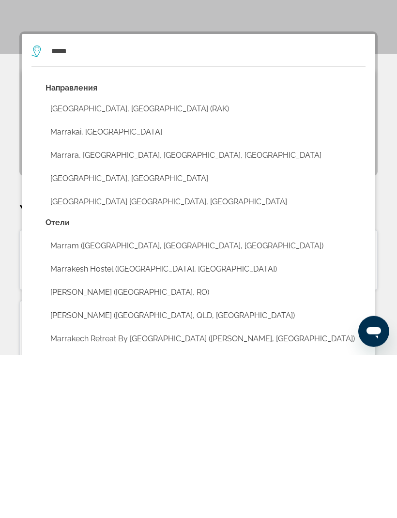
click at [127, 263] on button "[GEOGRAPHIC_DATA], [GEOGRAPHIC_DATA] (RAK)" at bounding box center [205, 272] width 320 height 18
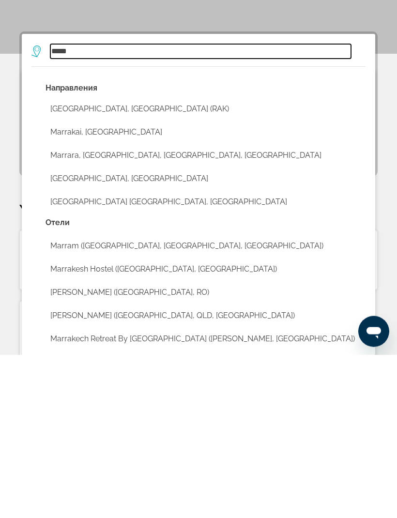
type input "**********"
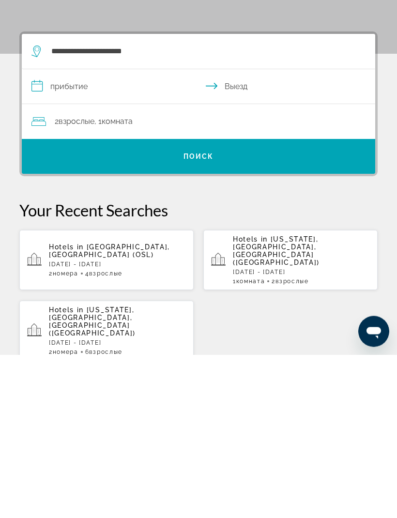
click at [119, 280] on span "Комната" at bounding box center [117, 284] width 31 height 9
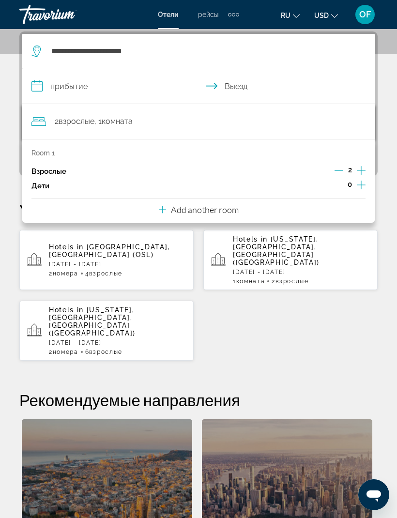
click at [227, 211] on p "Add another room" at bounding box center [205, 209] width 68 height 11
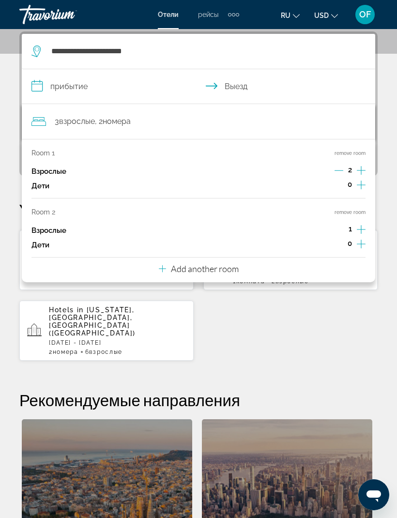
click at [364, 223] on icon "Increment adults" at bounding box center [361, 229] width 9 height 12
click at [327, 299] on div "Hotels in Oslo, Norway (OSL) Mon, 18 May - Wed, 20 May 2 Комната номера 4 Взрос…" at bounding box center [198, 295] width 358 height 132
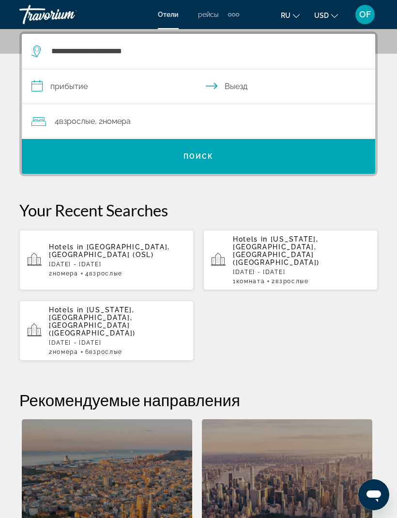
click at [92, 89] on input "**********" at bounding box center [200, 87] width 357 height 37
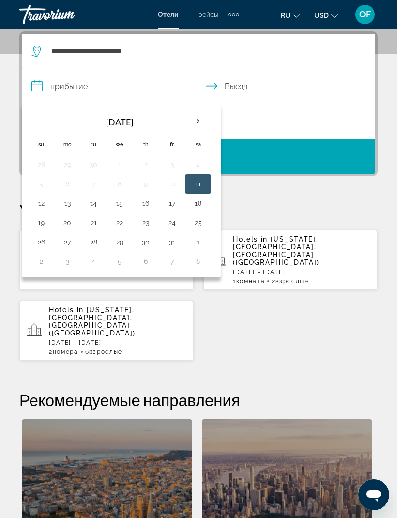
click at [196, 115] on th "Next month" at bounding box center [198, 121] width 26 height 21
click at [199, 119] on th "Next month" at bounding box center [198, 121] width 26 height 21
click at [200, 119] on th "Next month" at bounding box center [198, 121] width 26 height 21
click at [203, 118] on th "Next month" at bounding box center [198, 121] width 26 height 21
click at [202, 119] on th "Next month" at bounding box center [198, 121] width 26 height 21
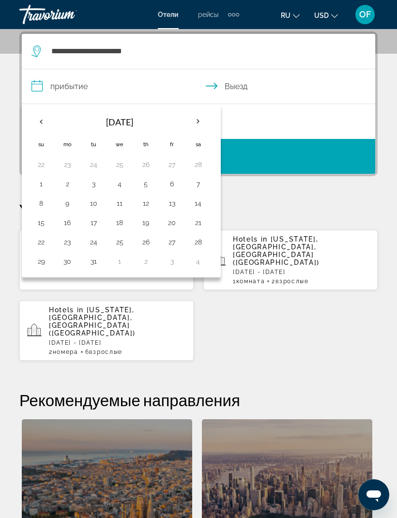
click at [203, 116] on th "Next month" at bounding box center [198, 121] width 26 height 21
click at [198, 120] on th "Next month" at bounding box center [198, 121] width 26 height 21
click at [203, 119] on th "Next month" at bounding box center [198, 121] width 26 height 21
click at [201, 120] on th "Next month" at bounding box center [198, 121] width 26 height 21
click at [205, 117] on th "Next month" at bounding box center [198, 121] width 26 height 21
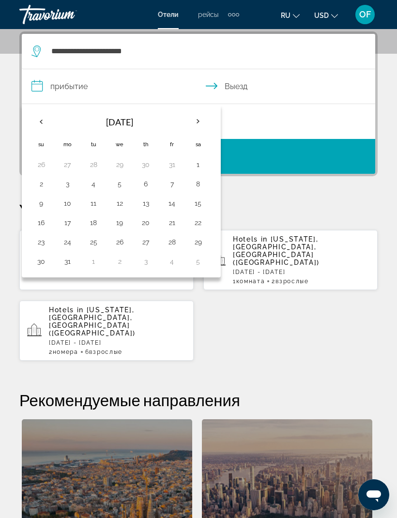
click at [202, 118] on th "Next month" at bounding box center [198, 121] width 26 height 21
click at [204, 120] on th "Next month" at bounding box center [198, 121] width 26 height 21
click at [150, 158] on button "1" at bounding box center [145, 165] width 15 height 14
click at [142, 177] on button "8" at bounding box center [145, 184] width 15 height 14
type input "**********"
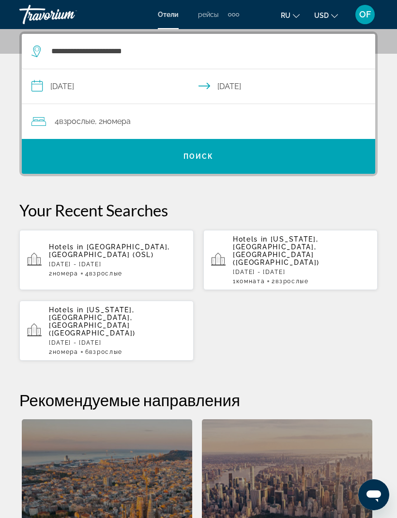
click at [204, 156] on span "Поиск" at bounding box center [198, 156] width 30 height 8
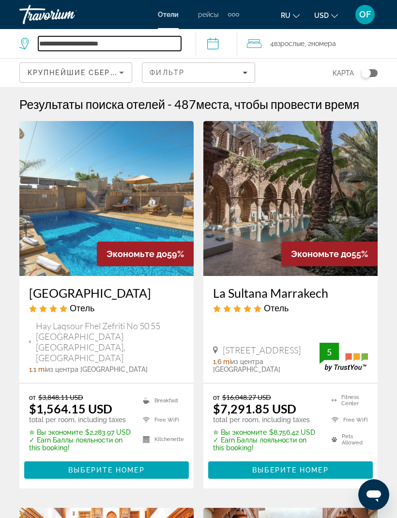
click at [121, 42] on input "**********" at bounding box center [109, 43] width 143 height 15
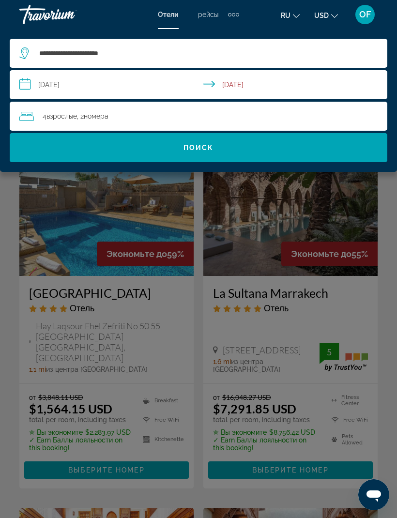
click at [85, 88] on input "**********" at bounding box center [200, 86] width 381 height 32
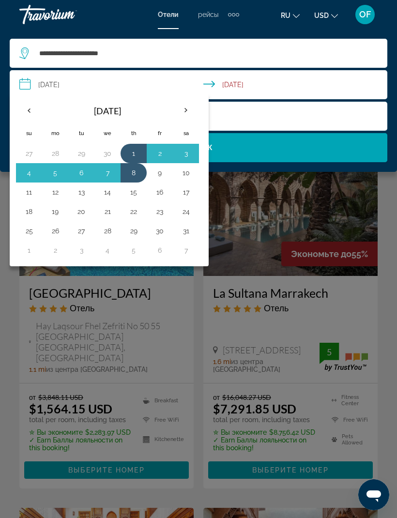
click at [187, 152] on button "3" at bounding box center [185, 154] width 15 height 14
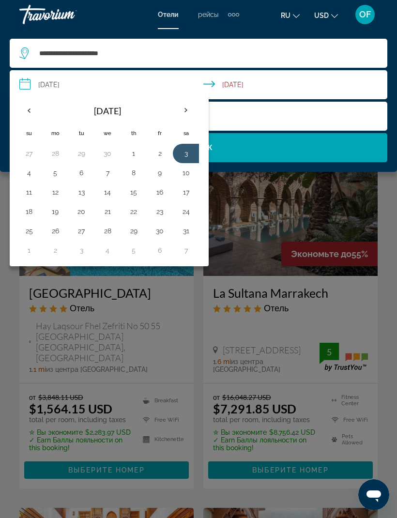
click at [133, 152] on button "1" at bounding box center [133, 154] width 15 height 14
type input "**********"
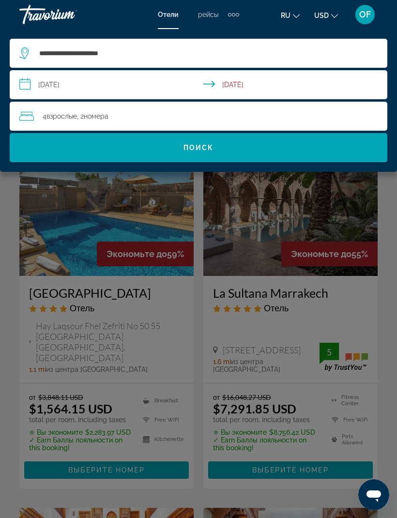
click at [211, 144] on span "Поиск" at bounding box center [198, 148] width 30 height 8
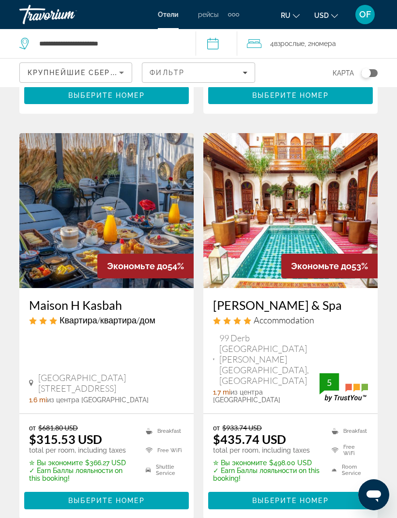
scroll to position [377, 0]
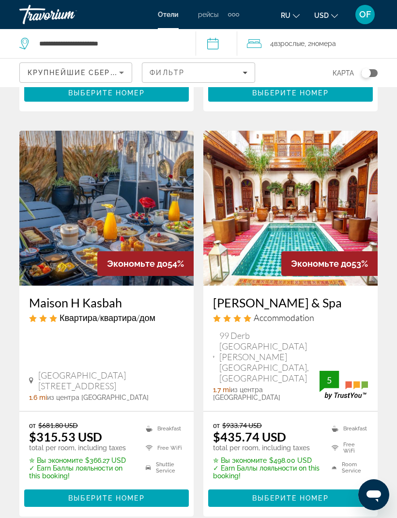
click at [115, 486] on span "Main content" at bounding box center [106, 497] width 164 height 23
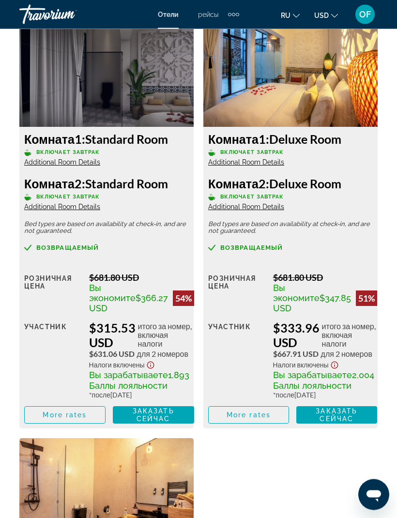
scroll to position [1716, 0]
click at [284, 160] on div "Комната 1: Deluxe Room Включает завтрак Additional Room Details" at bounding box center [290, 149] width 164 height 35
click at [275, 161] on span "Additional Room Details" at bounding box center [246, 162] width 76 height 8
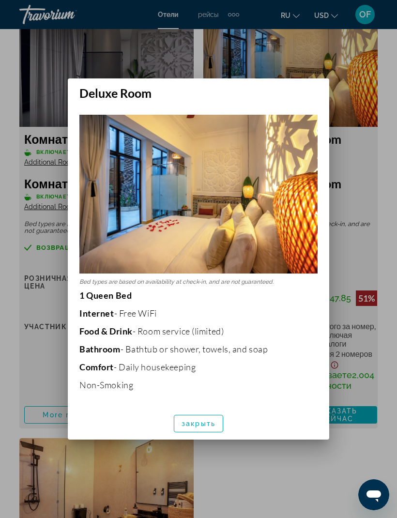
scroll to position [0, 0]
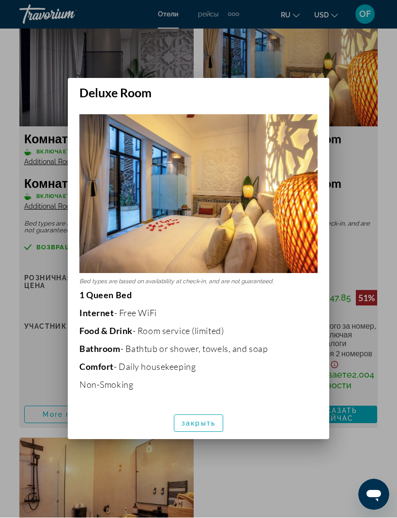
click at [277, 66] on div at bounding box center [198, 259] width 397 height 518
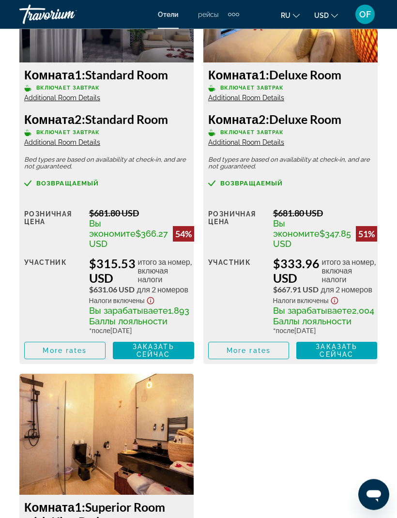
scroll to position [1776, 0]
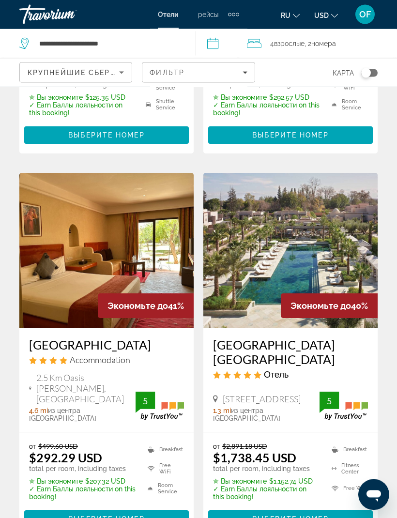
scroll to position [1949, 0]
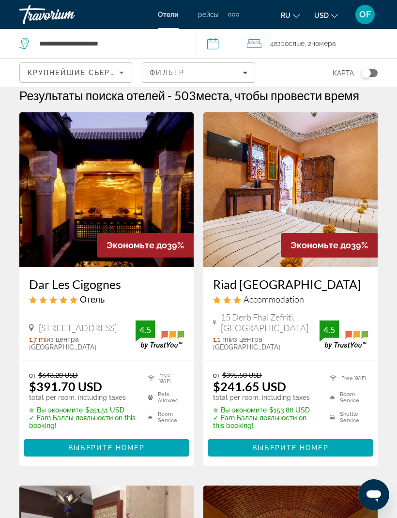
scroll to position [16, 0]
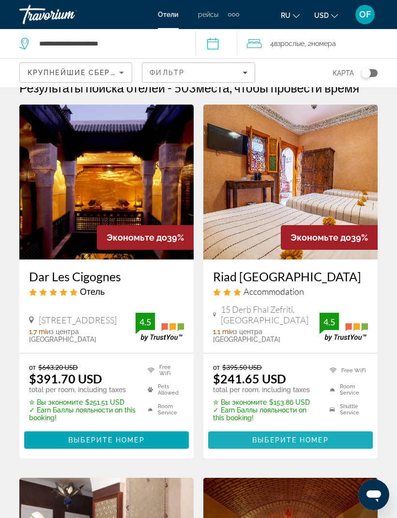
click at [303, 436] on span "Выберите номер" at bounding box center [290, 440] width 76 height 8
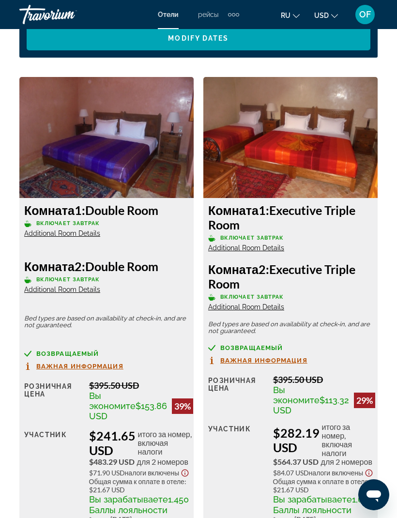
scroll to position [1683, 0]
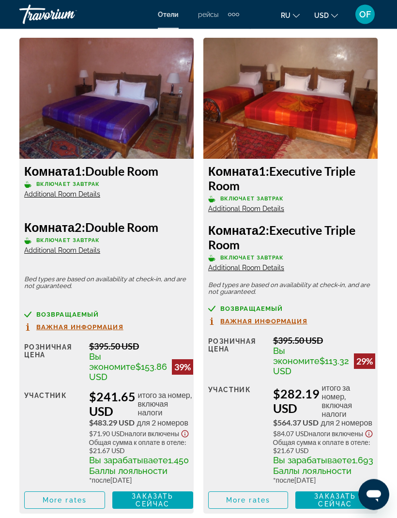
click at [296, 322] on span "Важная информация" at bounding box center [263, 321] width 87 height 6
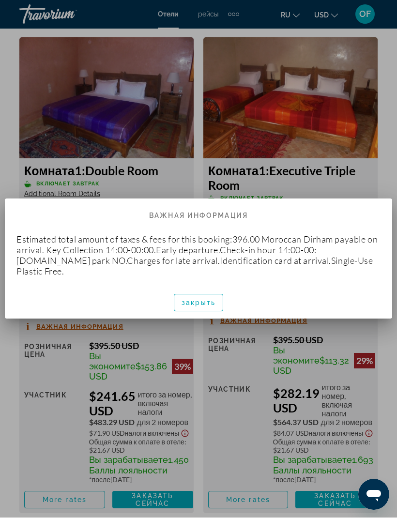
click at [207, 299] on span "закрыть" at bounding box center [198, 303] width 34 height 8
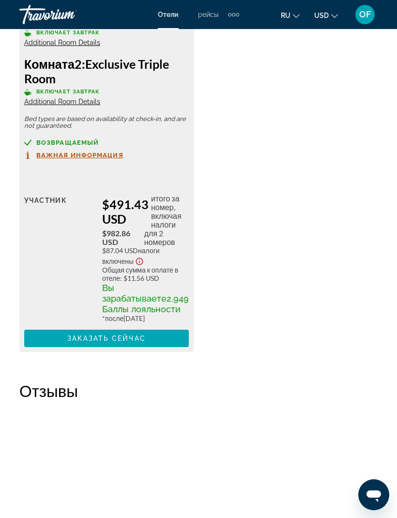
scroll to position [2839, 0]
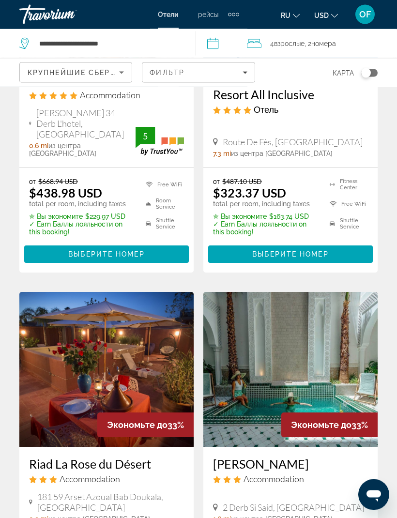
scroll to position [1401, 0]
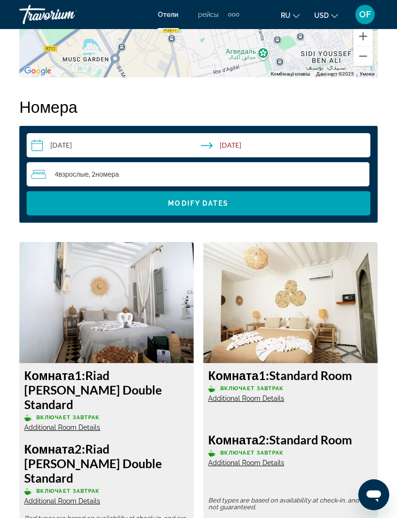
scroll to position [1470, 0]
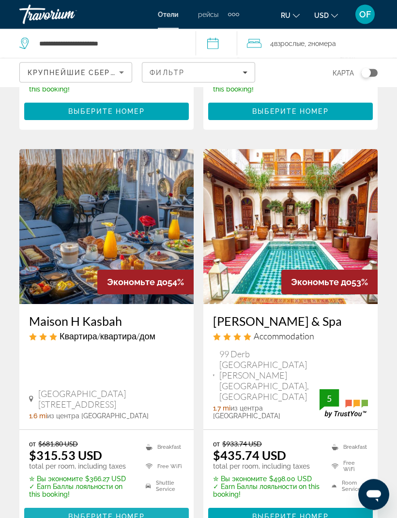
scroll to position [358, 0]
click at [121, 505] on span "Main content" at bounding box center [106, 516] width 164 height 23
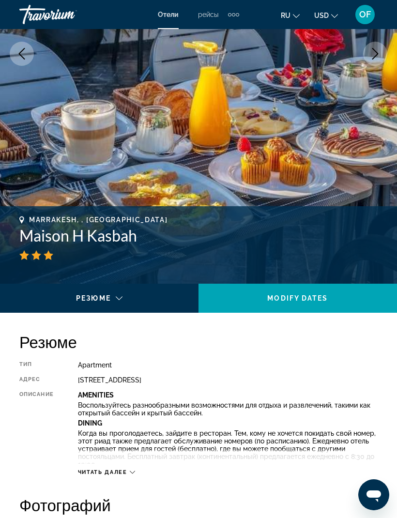
scroll to position [207, 0]
